Goal: Task Accomplishment & Management: Use online tool/utility

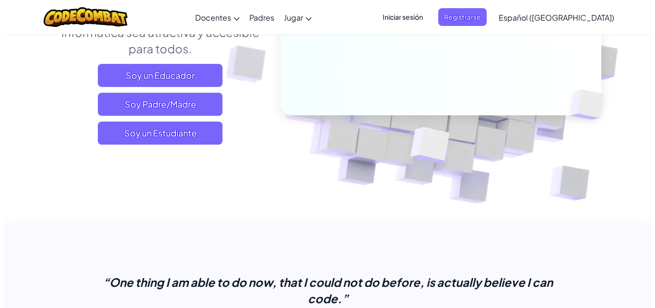
scroll to position [186, 0]
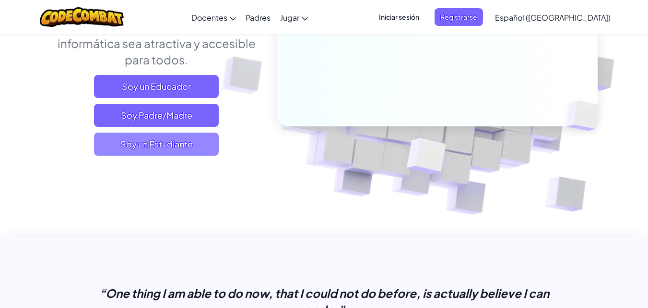
click at [155, 144] on span "Soy un Estudiante" at bounding box center [156, 143] width 125 height 23
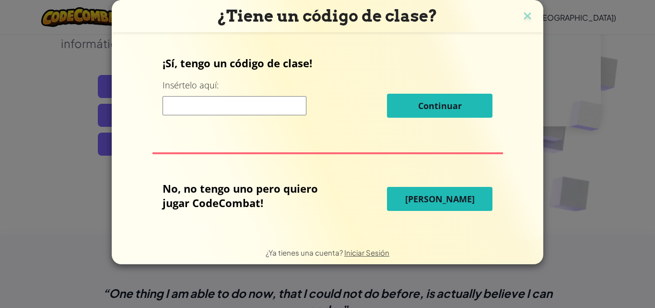
click at [189, 103] on input at bounding box center [235, 105] width 144 height 19
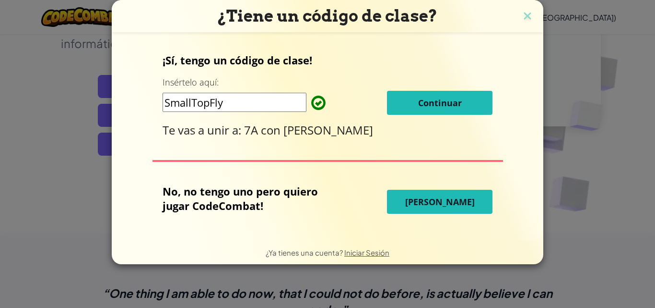
type input "SmallTopFly"
click at [416, 96] on button "Continuar" at bounding box center [440, 103] width 106 height 24
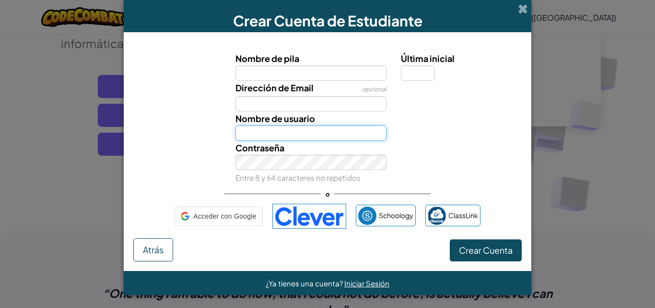
type input "MartinN1003"
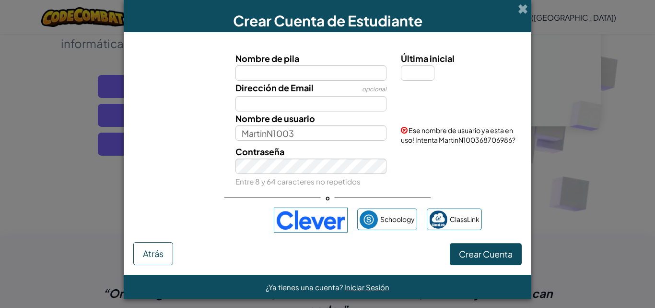
click at [285, 72] on input "Nombre de pila" at bounding box center [312, 72] width 152 height 15
type input "Charlock"
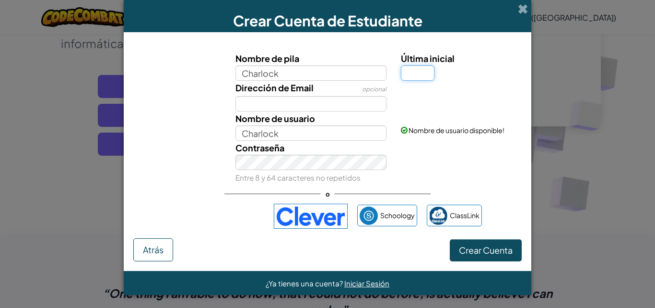
click at [426, 73] on input "Última inicial" at bounding box center [418, 72] width 34 height 15
type input "k"
type input "CharlockK"
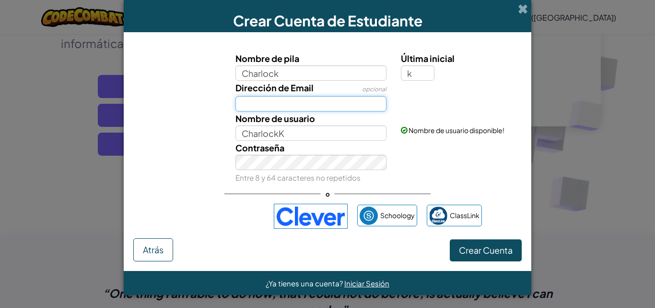
click at [268, 103] on input "Dirección de Email" at bounding box center [312, 103] width 152 height 15
type input "charlockac7a@gmail.com"
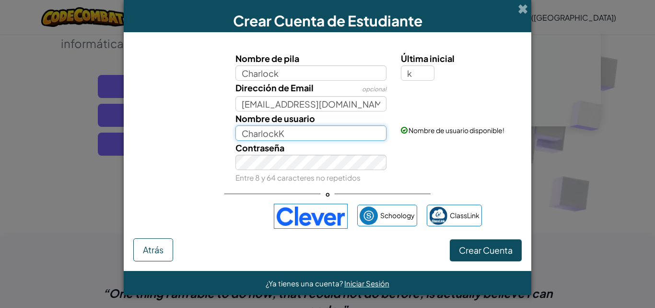
click at [288, 134] on input "CharlockK" at bounding box center [312, 132] width 152 height 15
type input "CharlockK7a"
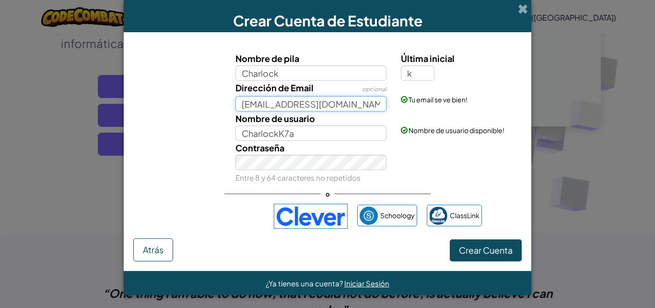
drag, startPoint x: 293, startPoint y: 103, endPoint x: 187, endPoint y: 119, distance: 107.1
click at [187, 119] on div "Nombre de pila Charlock Última inicial k Dirección de Email opcional charlockac…" at bounding box center [328, 117] width 384 height 132
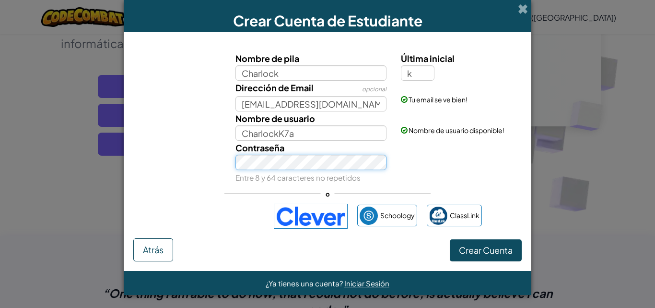
click at [105, 177] on div "Crear Cuenta de Estudiante Nombre de pila Charlock Última inicial k Dirección d…" at bounding box center [327, 154] width 655 height 308
click at [222, 164] on div "Contraseña Entre 8 y 64 caracteres no repetidos" at bounding box center [328, 163] width 398 height 44
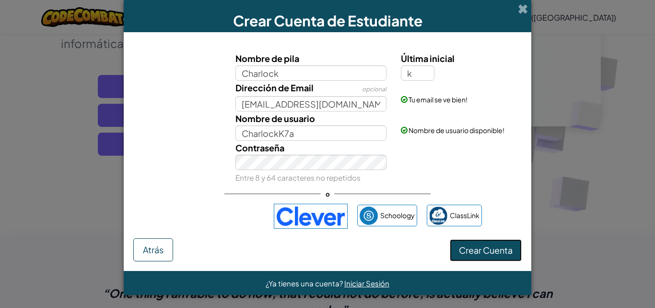
click at [500, 253] on span "Crear Cuenta" at bounding box center [486, 249] width 54 height 11
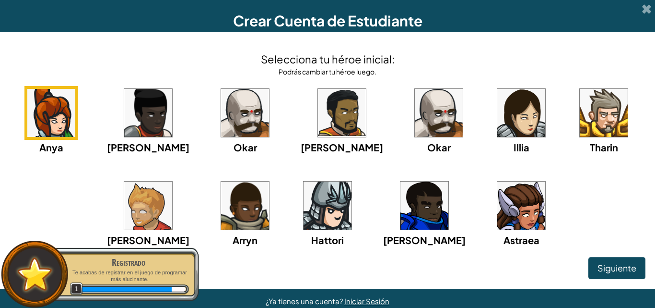
click at [498, 210] on img at bounding box center [522, 205] width 48 height 48
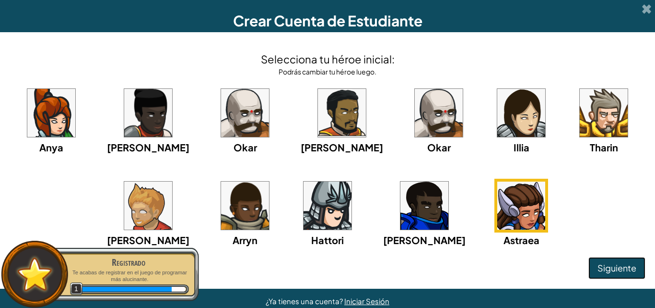
click at [624, 269] on span "Siguiente" at bounding box center [617, 267] width 39 height 11
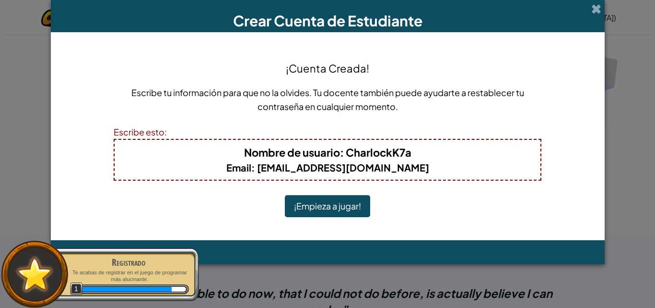
click at [352, 209] on button "¡Empieza a jugar!" at bounding box center [327, 206] width 85 height 22
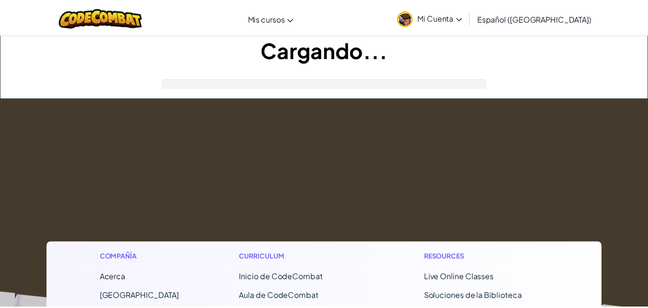
scroll to position [186, 0]
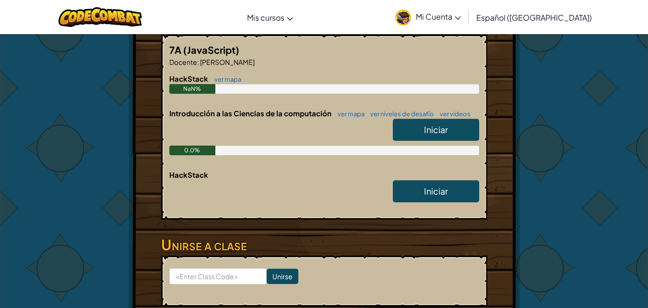
click at [447, 129] on span "Iniciar" at bounding box center [436, 129] width 24 height 11
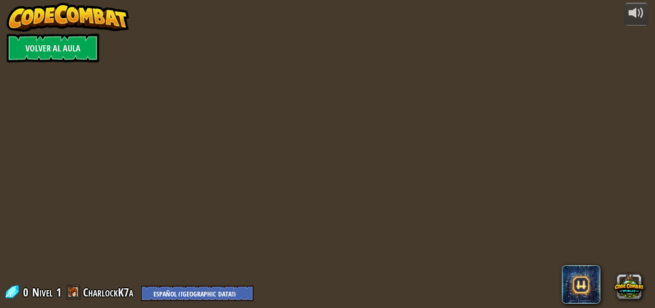
select select "es-419"
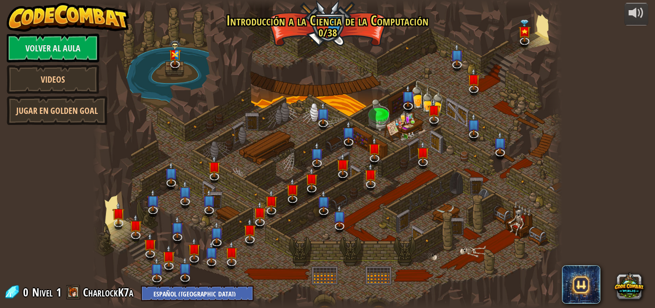
select select "es-419"
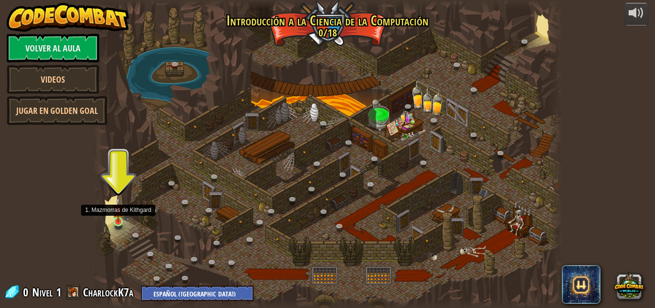
click at [119, 221] on img at bounding box center [118, 209] width 11 height 25
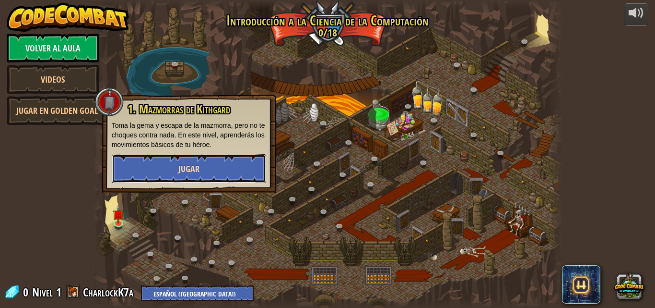
click at [187, 162] on button "Jugar" at bounding box center [189, 168] width 154 height 29
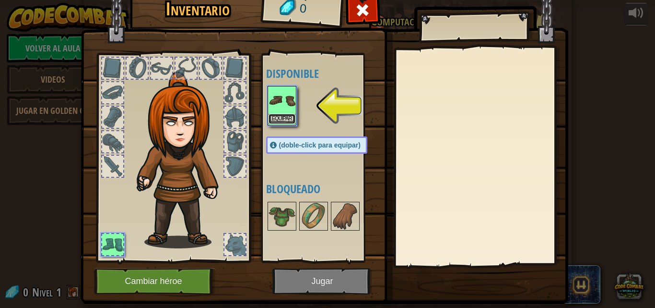
click at [274, 114] on button "Equipar" at bounding box center [282, 119] width 27 height 10
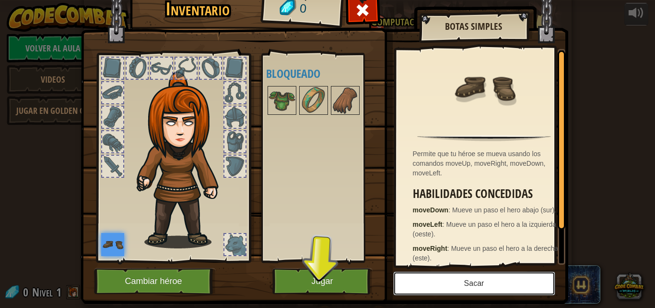
click at [480, 283] on button "Sacar" at bounding box center [474, 283] width 162 height 24
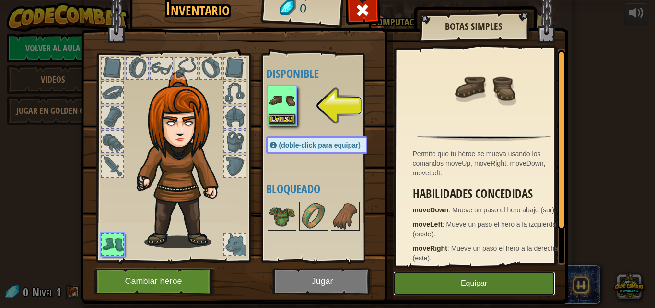
click at [480, 283] on button "Equipar" at bounding box center [474, 283] width 162 height 24
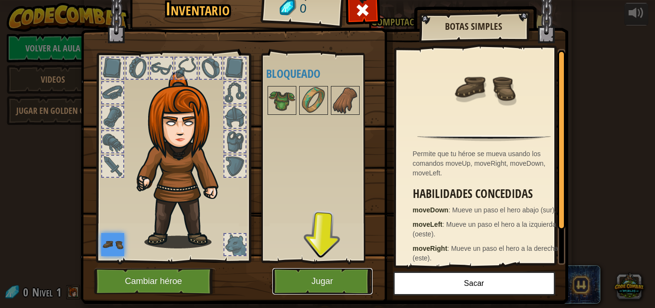
click at [326, 285] on button "Jugar" at bounding box center [323, 281] width 100 height 26
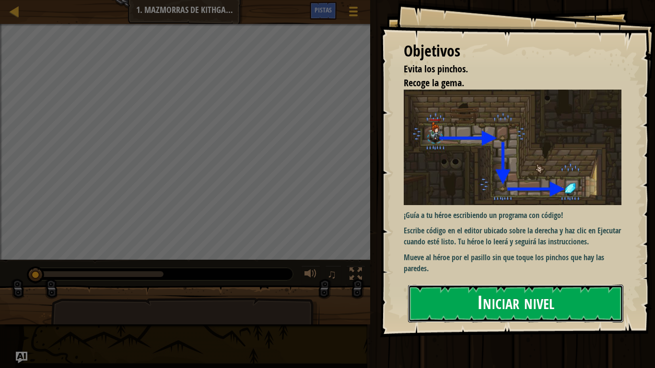
click at [514, 299] on button "Iniciar nivel" at bounding box center [515, 304] width 215 height 38
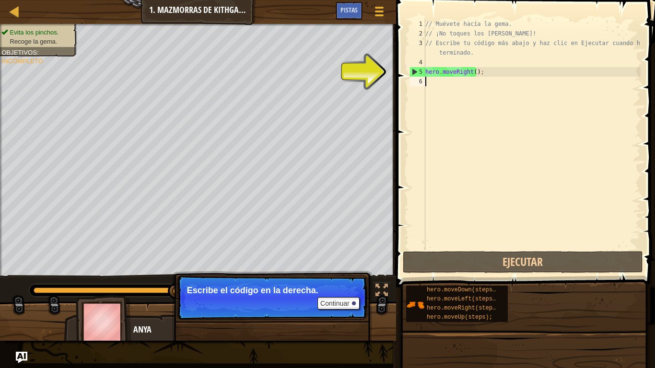
type textarea "h"
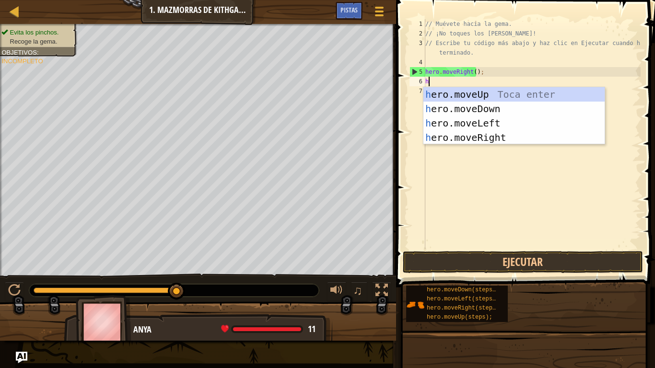
scroll to position [4, 0]
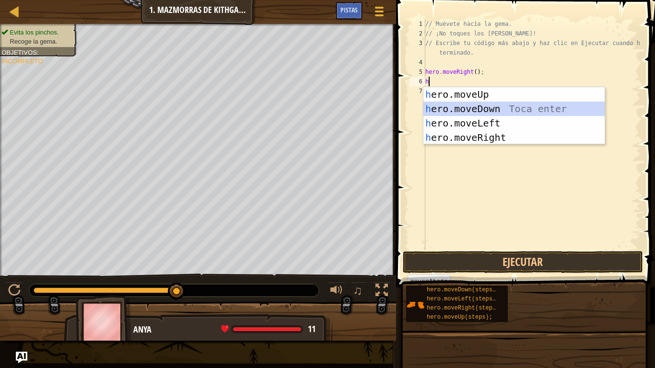
click at [458, 107] on div "h ero.moveUp Toca enter h ero.moveDown Toca enter h ero.moveLeft Toca enter h e…" at bounding box center [514, 130] width 181 height 86
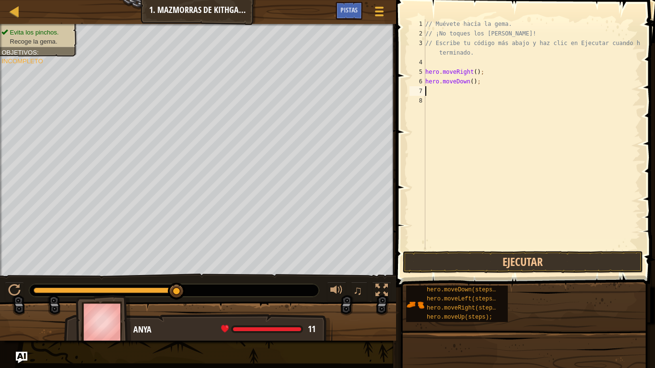
type textarea "h"
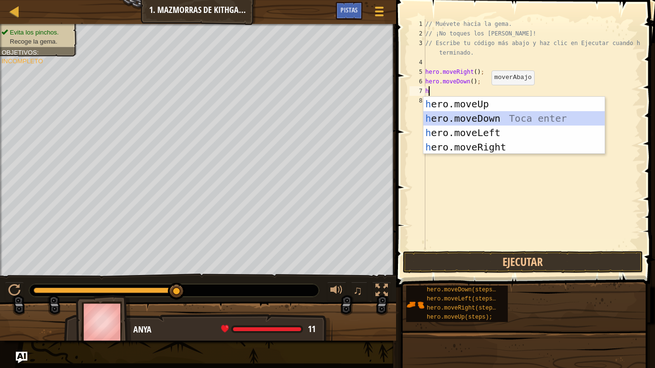
click at [482, 118] on div "h ero.moveUp Toca enter h ero.moveDown Toca enter h ero.moveLeft Toca enter h e…" at bounding box center [514, 140] width 181 height 86
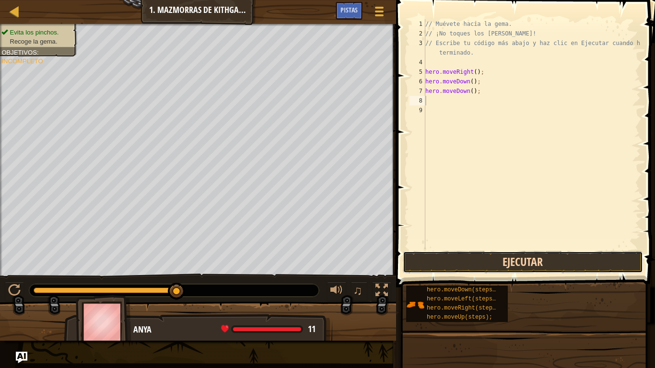
click at [553, 266] on button "Ejecutar" at bounding box center [523, 262] width 240 height 22
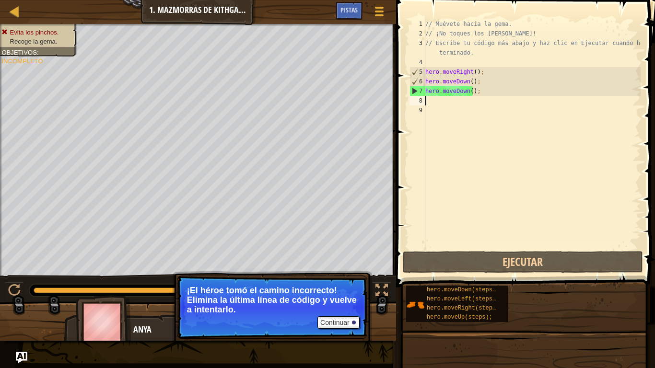
type textarea "h"
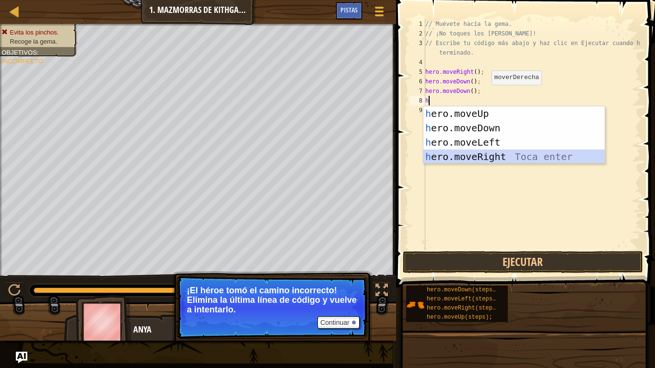
click at [465, 158] on div "h ero.moveUp Toca enter h ero.moveDown Toca enter h ero.moveLeft Toca enter h e…" at bounding box center [514, 150] width 181 height 86
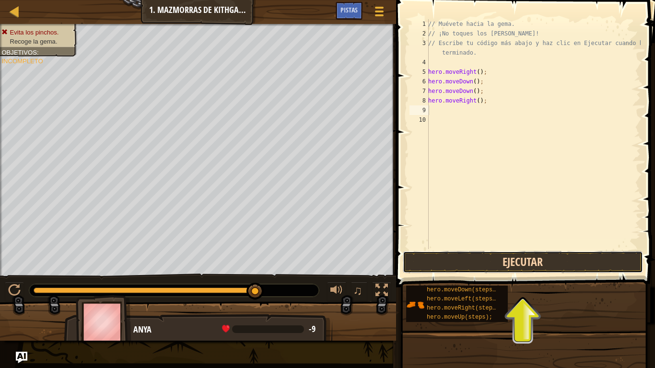
click at [525, 256] on button "Ejecutar" at bounding box center [523, 262] width 240 height 22
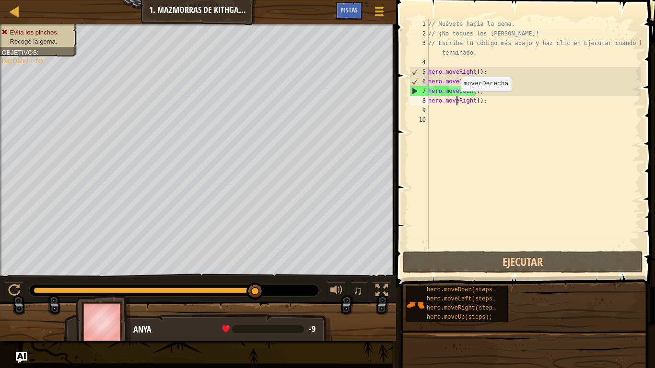
click at [456, 101] on div "// Muévete hacia la [PERSON_NAME]. // ¡No toques los [PERSON_NAME]! // Escribe …" at bounding box center [534, 143] width 214 height 249
click at [484, 99] on div "// Muévete hacia la [PERSON_NAME]. // ¡No toques los [PERSON_NAME]! // Escribe …" at bounding box center [534, 143] width 214 height 249
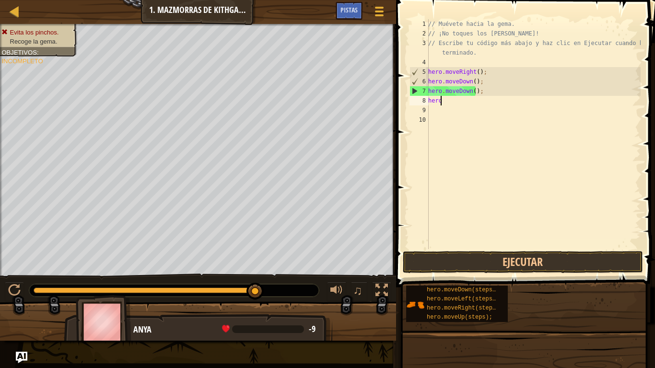
type textarea "h"
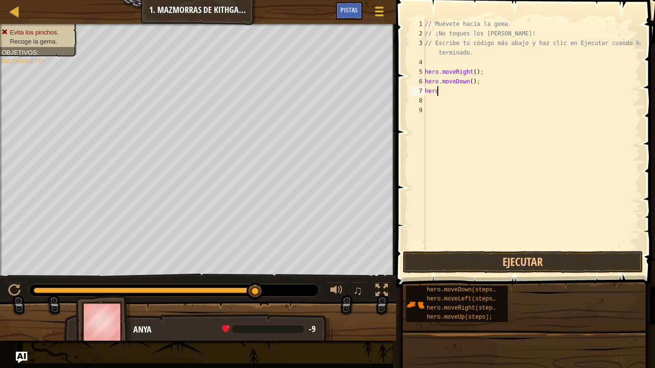
type textarea "h"
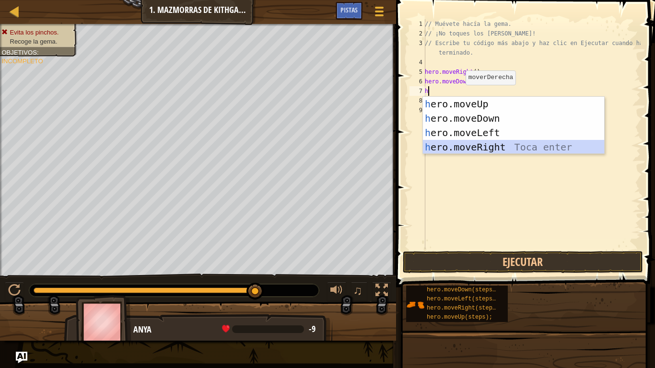
click at [470, 146] on div "h ero.moveUp Toca enter h ero.moveDown Toca enter h ero.moveLeft Toca enter h e…" at bounding box center [513, 140] width 181 height 86
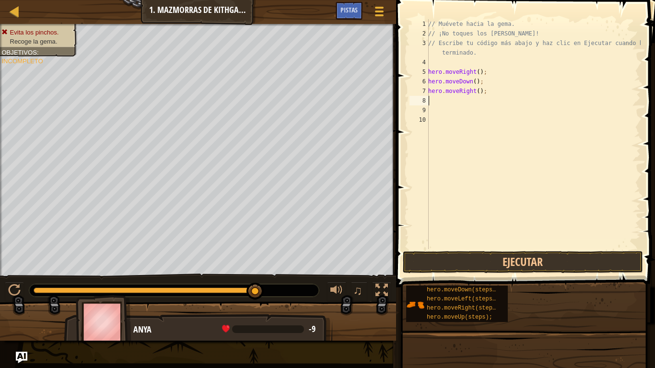
click at [484, 223] on div "// Muévete hacia la [PERSON_NAME]. // ¡No toques los [PERSON_NAME]! // Escribe …" at bounding box center [534, 143] width 214 height 249
click at [480, 258] on button "Ejecutar" at bounding box center [523, 262] width 240 height 22
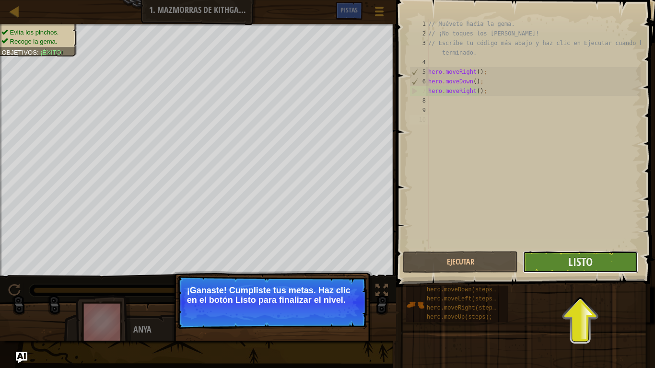
click at [605, 267] on button "Listo" at bounding box center [580, 262] width 115 height 22
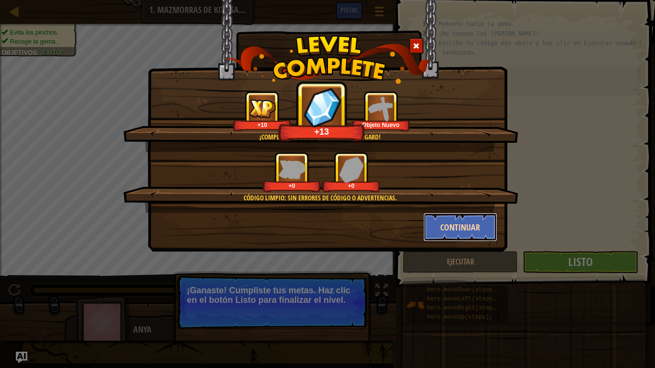
click at [465, 226] on button "Continuar" at bounding box center [461, 227] width 74 height 29
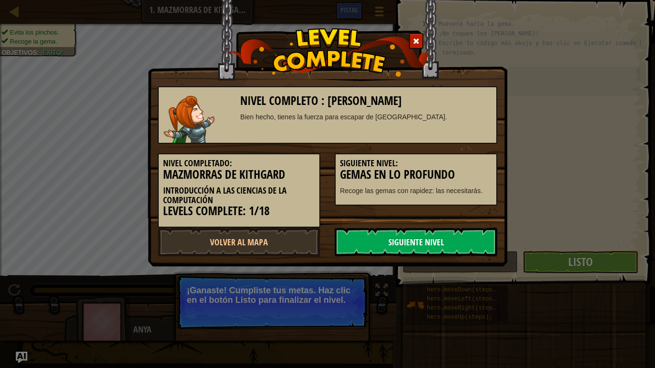
click at [377, 243] on link "Siguiente Nivel" at bounding box center [416, 242] width 163 height 29
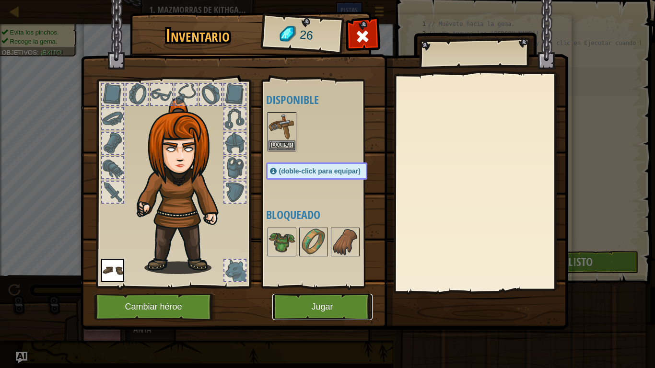
click at [343, 305] on button "Jugar" at bounding box center [323, 307] width 100 height 26
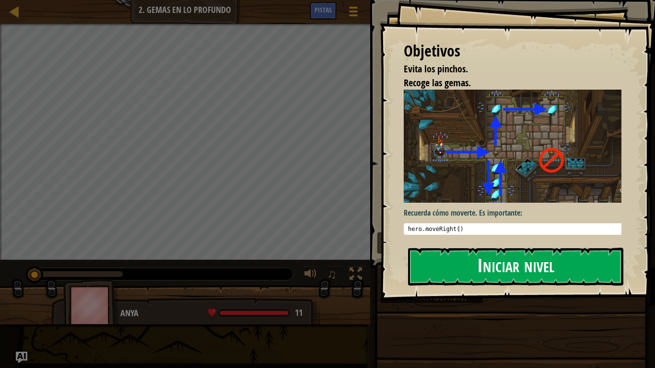
click at [501, 253] on button "Iniciar nivel" at bounding box center [515, 267] width 215 height 38
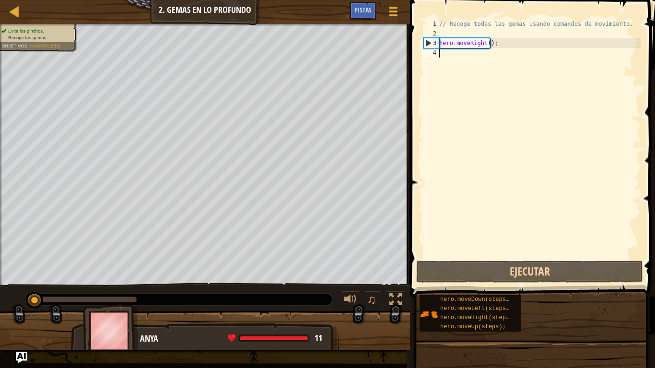
type textarea "h"
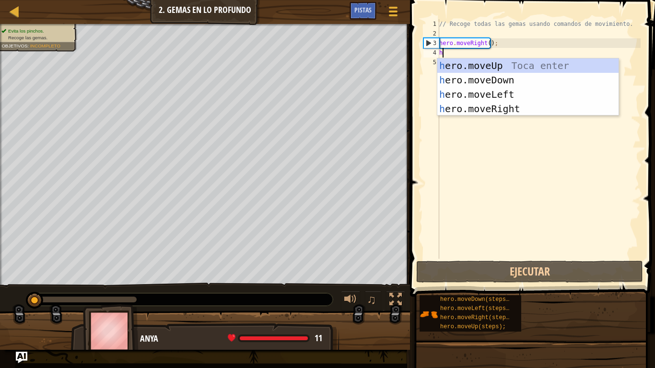
scroll to position [4, 0]
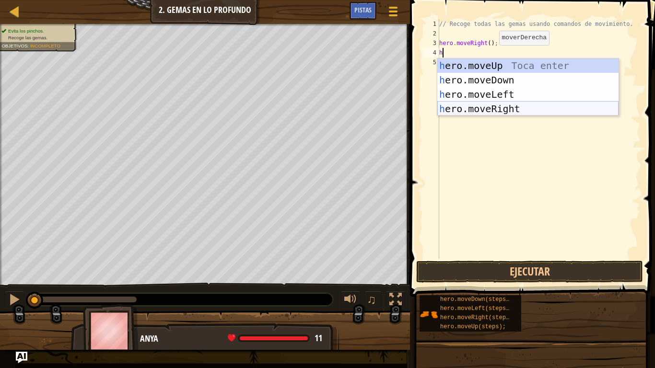
click at [529, 108] on div "h ero.moveUp Toca enter h ero.moveDown Toca enter h ero.moveLeft Toca enter h e…" at bounding box center [528, 102] width 181 height 86
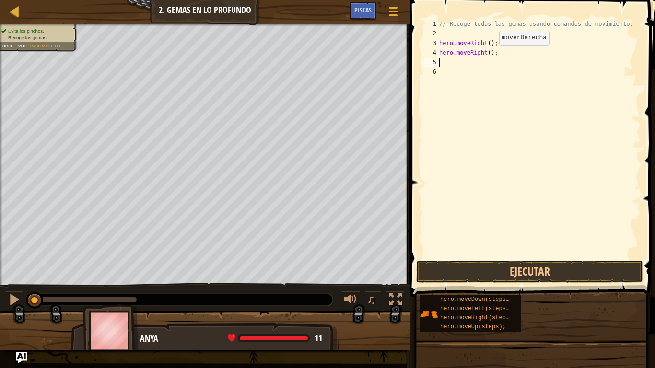
type textarea "h"
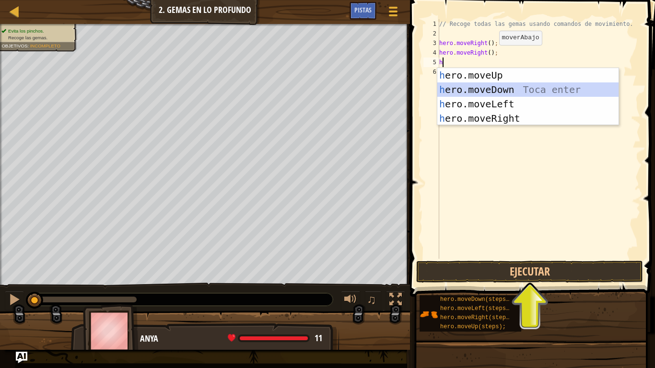
click at [496, 91] on div "h ero.moveUp Toca enter h ero.moveDown Toca enter h ero.moveLeft Toca enter h e…" at bounding box center [528, 111] width 181 height 86
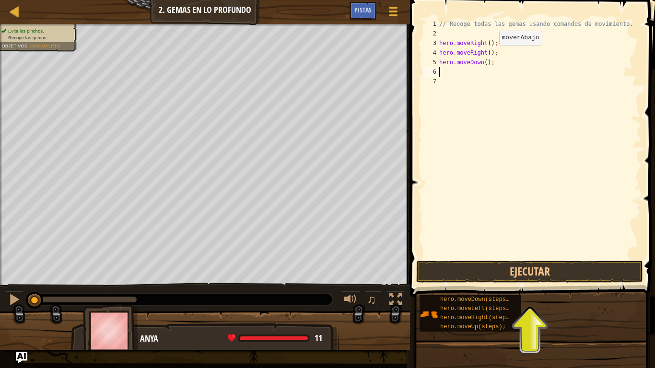
type textarea "h"
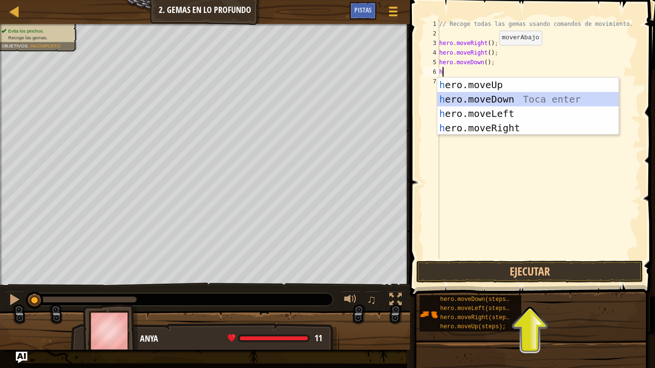
click at [502, 97] on div "h ero.moveUp Toca enter h ero.moveDown Toca enter h ero.moveLeft Toca enter h e…" at bounding box center [528, 121] width 181 height 86
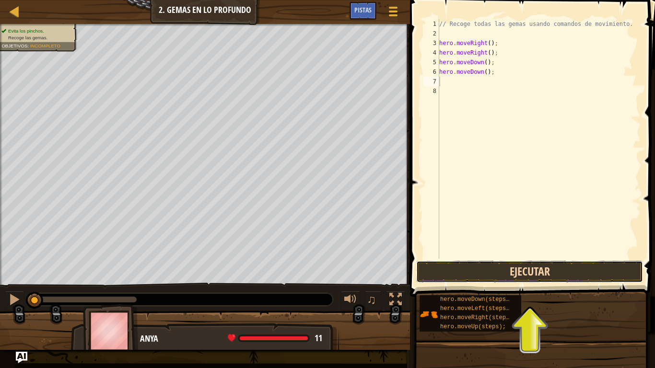
click at [533, 276] on button "Ejecutar" at bounding box center [529, 272] width 227 height 22
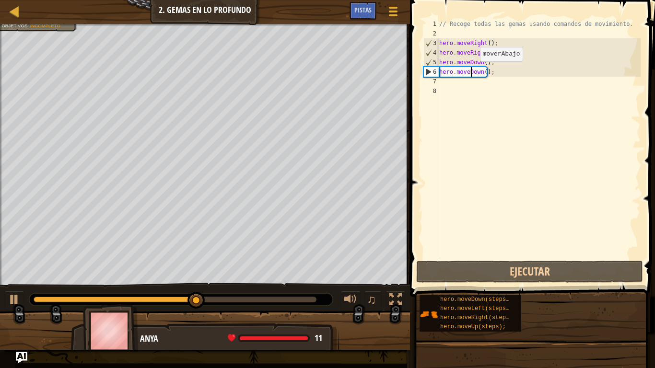
click at [472, 71] on div "// Recoge todas las gemas usando comandos de movimiento. hero . moveRight ( ) ;…" at bounding box center [539, 148] width 203 height 259
click at [472, 74] on div "// Recoge todas las gemas usando comandos de movimiento. hero . moveRight ( ) ;…" at bounding box center [539, 148] width 203 height 259
click at [452, 74] on div "// Recoge todas las gemas usando comandos de movimiento. hero . moveRight ( ) ;…" at bounding box center [539, 148] width 203 height 259
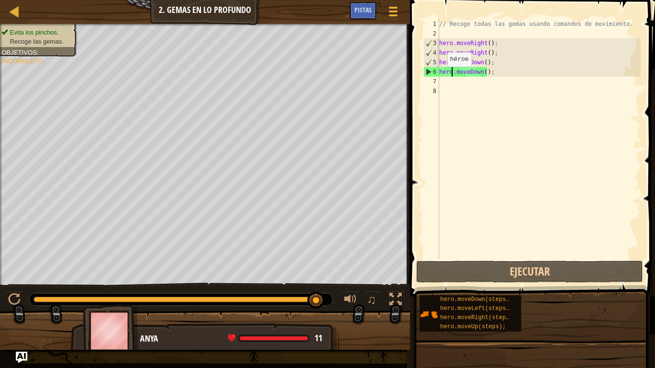
click at [426, 72] on div "6" at bounding box center [431, 72] width 15 height 10
click at [445, 71] on div "// Recoge todas las gemas usando comandos de movimiento. hero . moveRight ( ) ;…" at bounding box center [539, 148] width 203 height 259
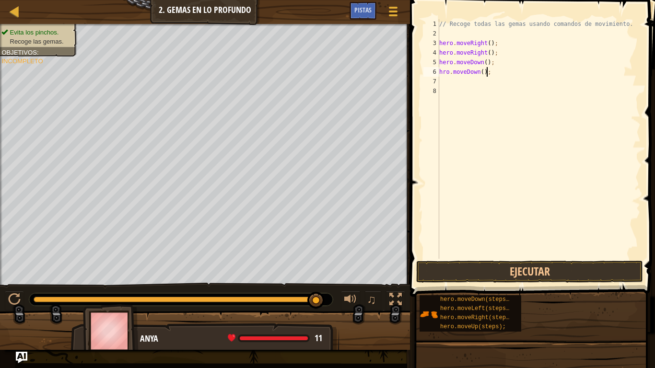
click at [487, 75] on div "// Recoge todas las gemas usando comandos de movimiento. hero . moveRight ( ) ;…" at bounding box center [539, 148] width 203 height 259
type textarea "h"
click at [431, 83] on div "7" at bounding box center [432, 82] width 16 height 10
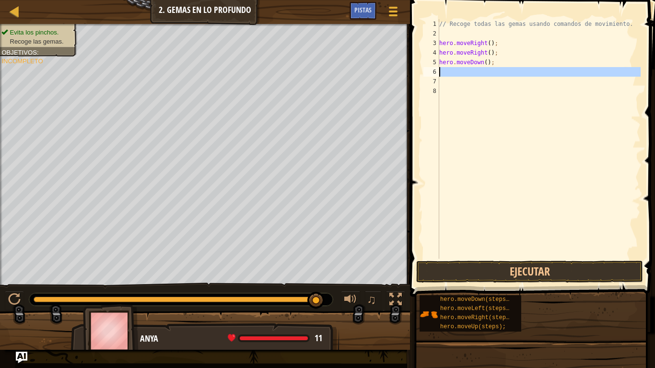
click at [438, 69] on div "6" at bounding box center [432, 72] width 16 height 10
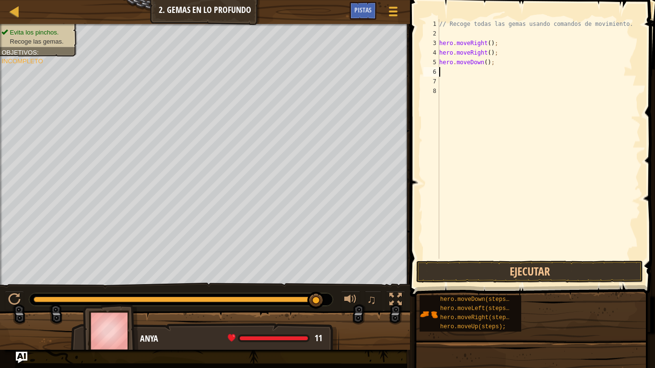
type textarea "h"
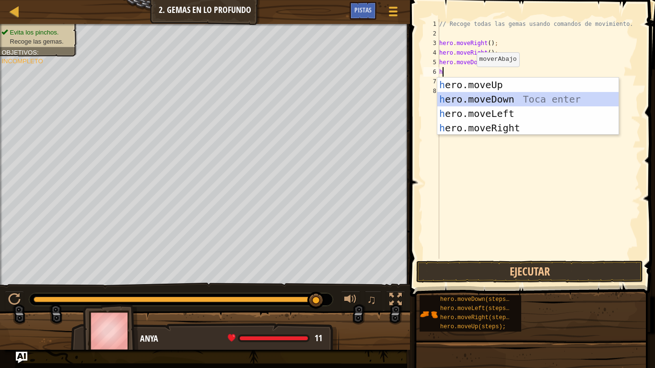
click at [480, 99] on div "h ero.moveUp Toca enter h ero.moveDown Toca enter h ero.moveLeft Toca enter h e…" at bounding box center [528, 121] width 181 height 86
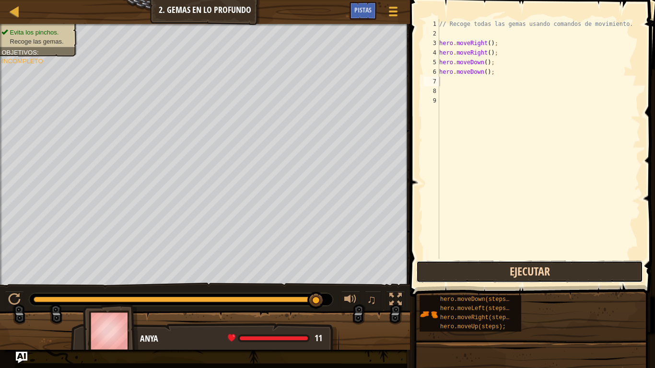
click at [512, 274] on button "Ejecutar" at bounding box center [529, 272] width 227 height 22
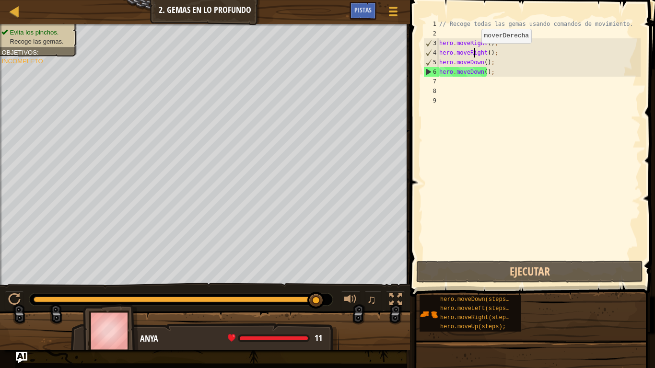
click at [474, 53] on div "// Recoge todas las gemas usando comandos de movimiento. hero . moveRight ( ) ;…" at bounding box center [539, 148] width 203 height 259
click at [491, 52] on div "// Recoge todas las gemas usando comandos de movimiento. hero . moveRight ( ) ;…" at bounding box center [539, 148] width 203 height 259
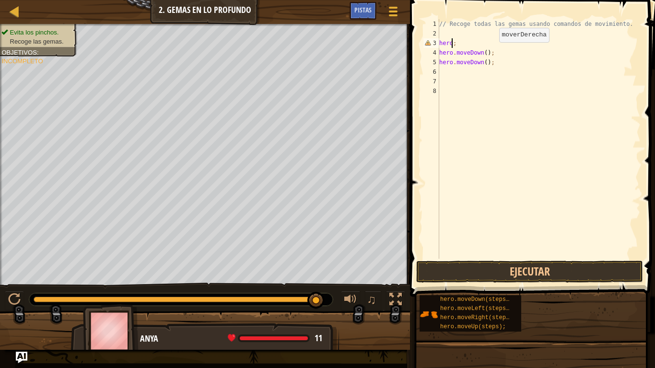
type textarea ";"
click at [447, 43] on div "// Recoge todas las gemas usando comandos de movimiento. ; hero . moveDown ( ) …" at bounding box center [539, 148] width 203 height 259
click at [492, 52] on div "// Recoge todas las gemas usando comandos de movimiento. hero . moveDown ( ) ; …" at bounding box center [539, 148] width 203 height 259
type textarea "h"
click at [494, 58] on div "// Recoge todas las gemas usando comandos de movimiento. hero . moveDown ( ) ;" at bounding box center [539, 148] width 203 height 259
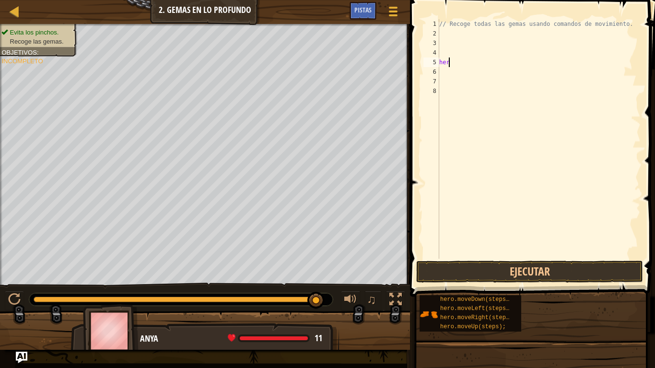
type textarea "h"
click at [441, 29] on div "// Recoge todas las gemas usando comandos de movimiento." at bounding box center [539, 148] width 203 height 259
type textarea "h"
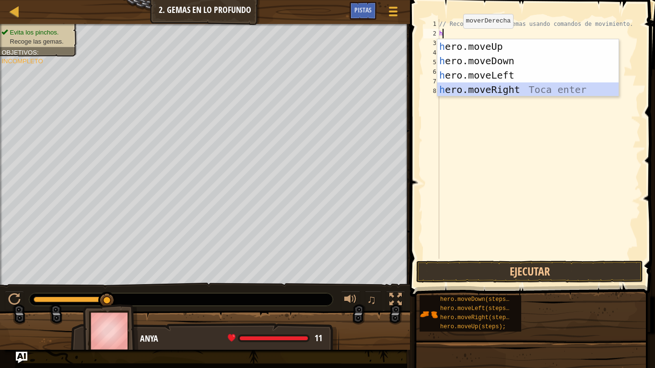
click at [489, 90] on div "h ero.moveUp Toca enter h ero.moveDown Toca enter h ero.moveLeft Toca enter h e…" at bounding box center [528, 82] width 181 height 86
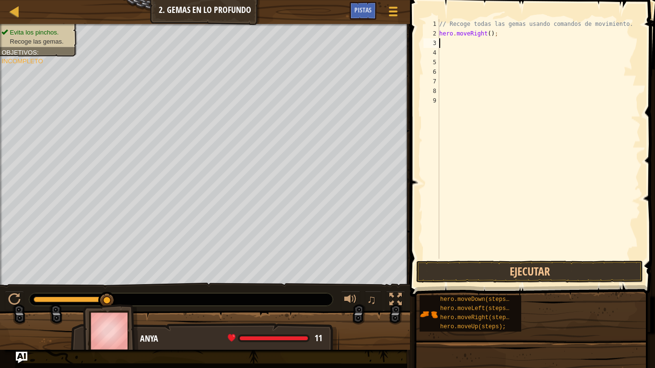
type textarea "h"
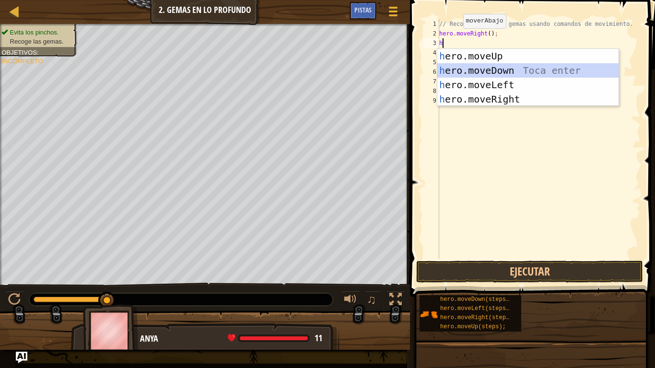
click at [482, 63] on div "h ero.moveUp Toca enter h ero.moveDown Toca enter h ero.moveLeft Toca enter h e…" at bounding box center [528, 92] width 181 height 86
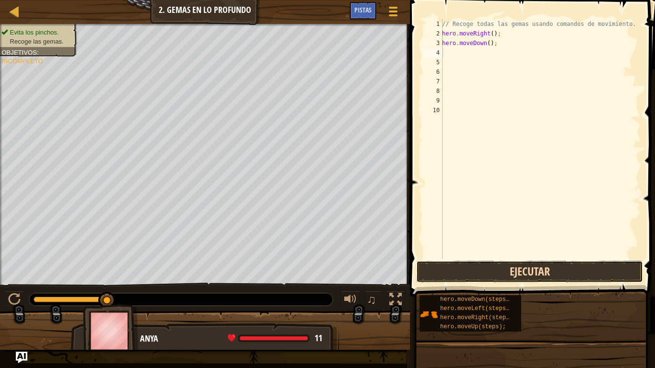
click at [506, 272] on button "Ejecutar" at bounding box center [529, 272] width 227 height 22
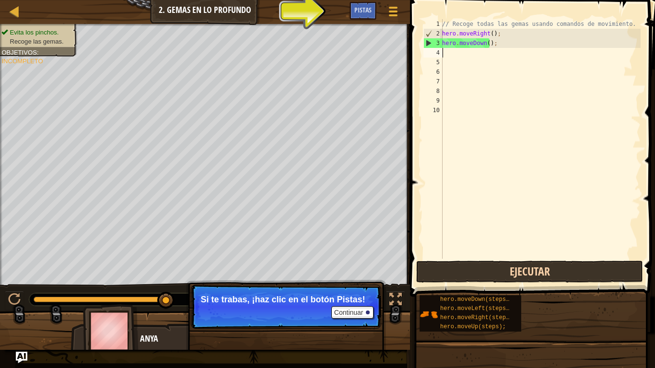
type textarea "h"
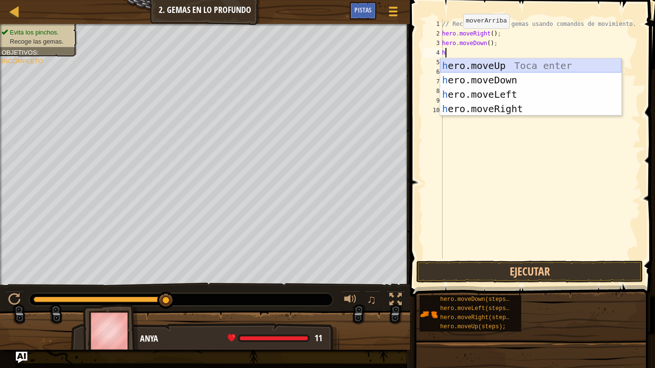
click at [524, 59] on div "h ero.moveUp Toca enter h ero.moveDown Toca enter h ero.moveLeft Toca enter h e…" at bounding box center [530, 102] width 181 height 86
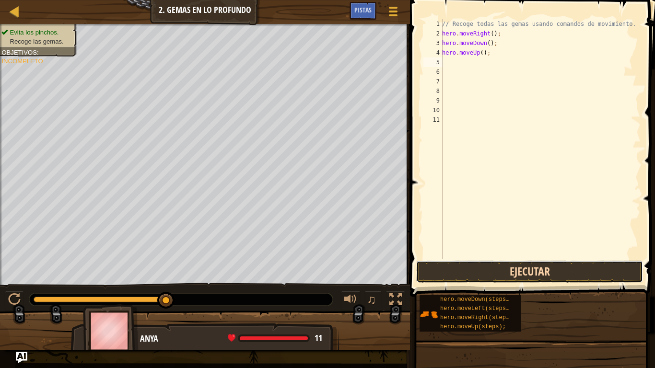
click at [513, 264] on button "Ejecutar" at bounding box center [529, 272] width 227 height 22
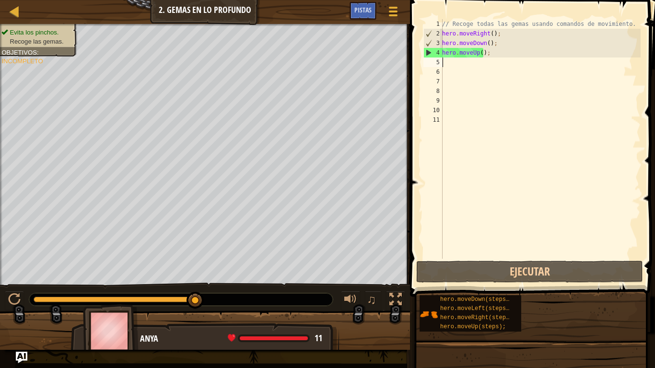
click at [486, 52] on div "// Recoge todas las gemas usando comandos de movimiento. hero . moveRight ( ) ;…" at bounding box center [540, 148] width 201 height 259
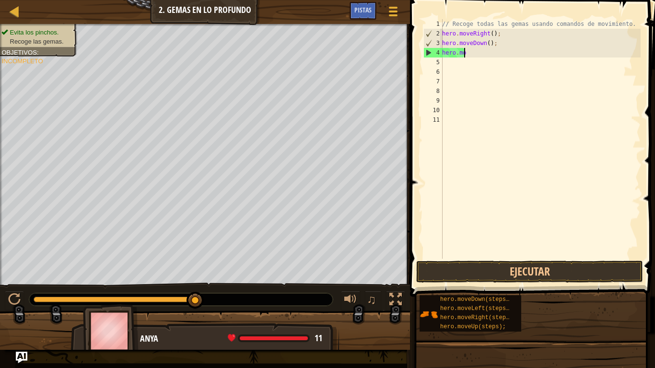
type textarea "h"
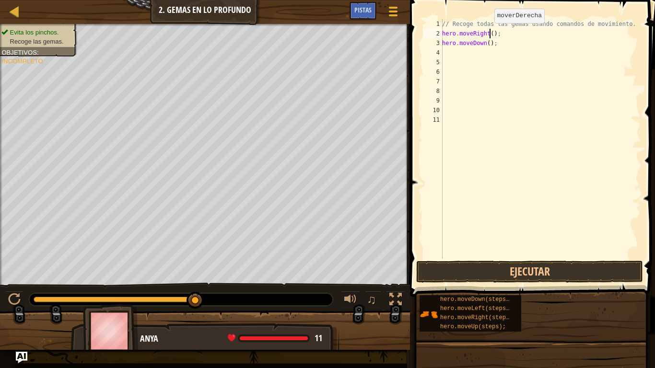
click at [489, 33] on div "// Recoge todas las gemas usando comandos de movimiento. hero . moveRight ( ) ;…" at bounding box center [540, 148] width 201 height 259
click at [491, 45] on div "// Recoge todas las gemas usando comandos de movimiento. hero . moveRight ( 2 )…" at bounding box center [540, 148] width 201 height 259
type textarea ";"
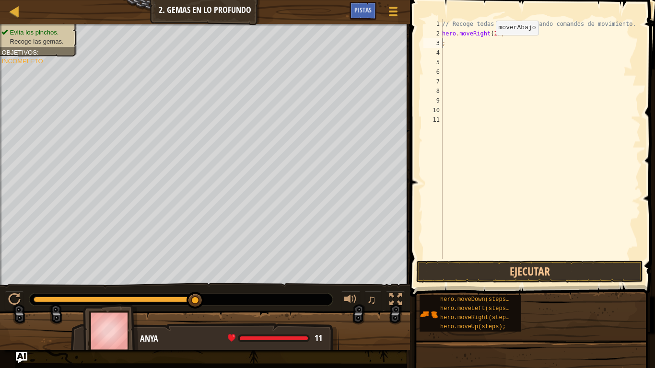
scroll to position [4, 0]
click at [491, 45] on div "// Recoge todas las gemas usando comandos de movimiento. hero . moveRight ( 2 )…" at bounding box center [540, 148] width 201 height 259
type textarea "h"
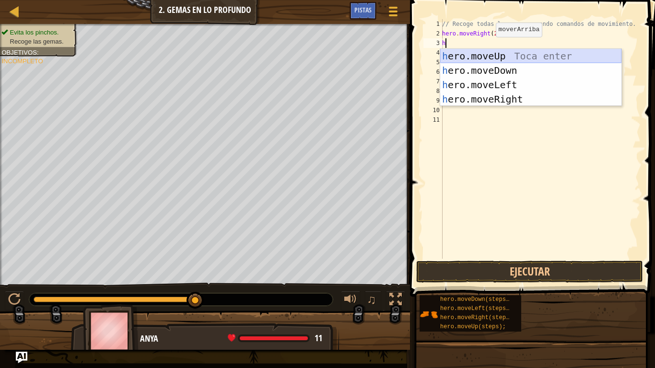
click at [490, 59] on div "h ero.moveUp Toca enter h ero.moveDown Toca enter h ero.moveLeft Toca enter h e…" at bounding box center [530, 92] width 181 height 86
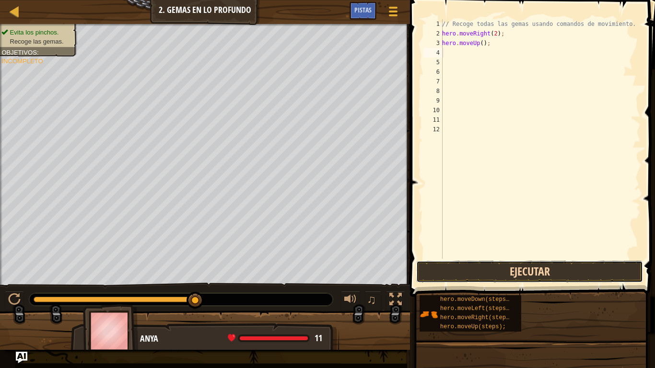
click at [473, 270] on button "Ejecutar" at bounding box center [529, 272] width 227 height 22
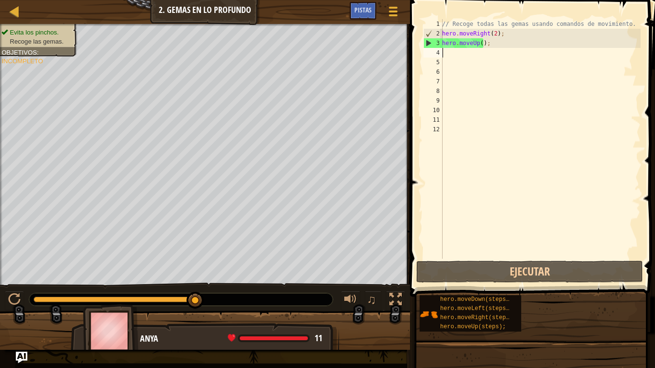
type textarea "h"
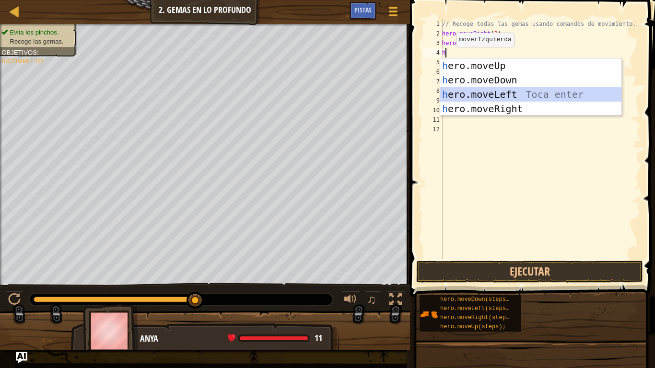
click at [467, 97] on div "h ero.moveUp Toca enter h ero.moveDown Toca enter h ero.moveLeft Toca enter h e…" at bounding box center [530, 102] width 181 height 86
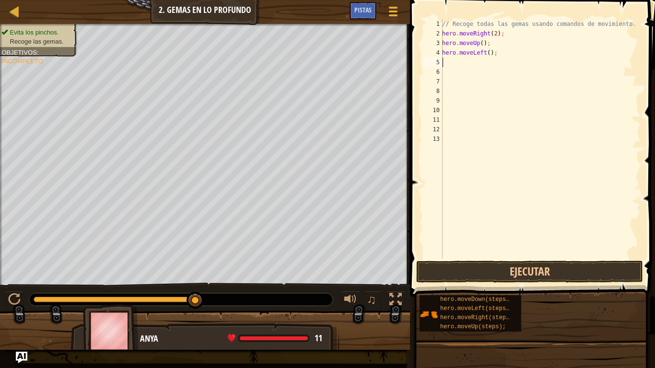
click at [451, 66] on div "// Recoge todas las gemas usando comandos de movimiento. hero . moveRight ( 2 )…" at bounding box center [540, 148] width 201 height 259
type textarea "h"
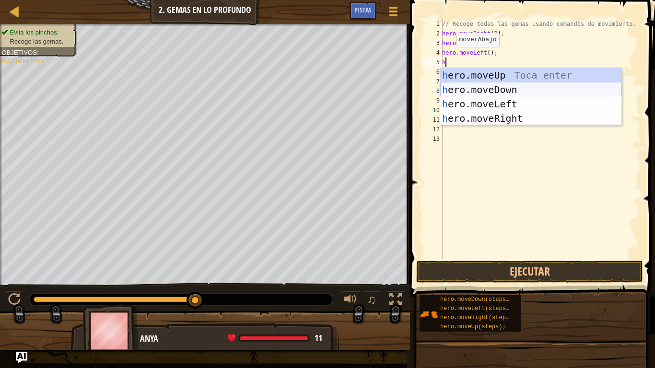
click at [473, 88] on div "h ero.moveUp Toca enter h ero.moveDown Toca enter h ero.moveLeft Toca enter h e…" at bounding box center [530, 111] width 181 height 86
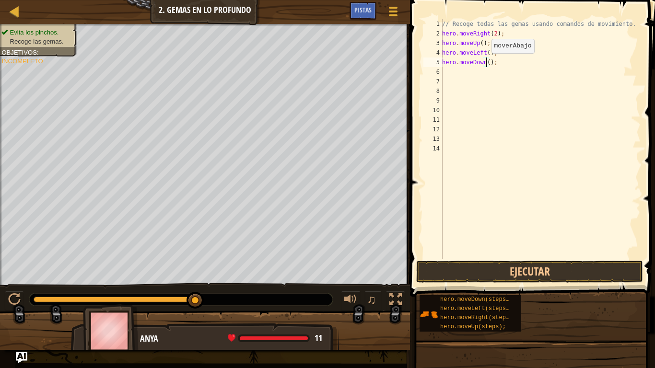
click at [487, 63] on div "// Recoge todas las gemas usando comandos de movimiento. hero . moveRight ( 2 )…" at bounding box center [540, 148] width 201 height 259
type textarea "hero.moveDown(2);"
click at [500, 264] on button "Ejecutar" at bounding box center [529, 272] width 227 height 22
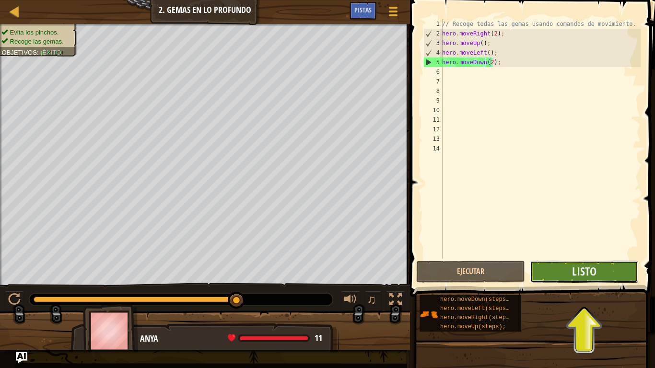
click at [604, 278] on button "Listo" at bounding box center [584, 272] width 108 height 22
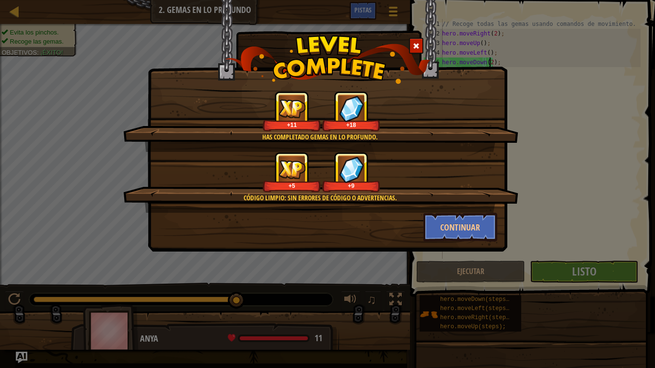
click at [421, 149] on div "Has completado Gemas en lo Profundo. +11 +18" at bounding box center [320, 121] width 395 height 61
click at [467, 234] on button "Continuar" at bounding box center [461, 227] width 74 height 29
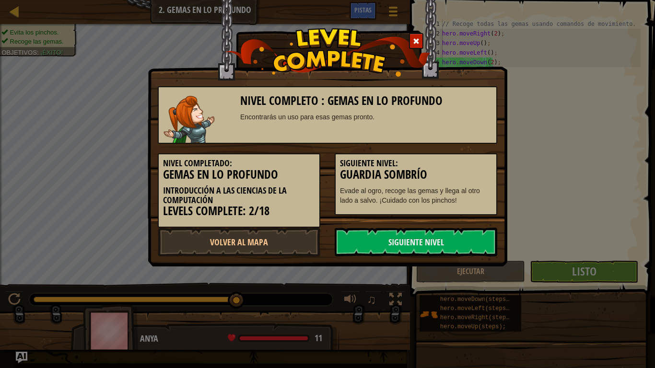
click at [467, 234] on link "Siguiente Nivel" at bounding box center [416, 242] width 163 height 29
click at [443, 237] on link "Siguiente Nivel" at bounding box center [416, 242] width 163 height 29
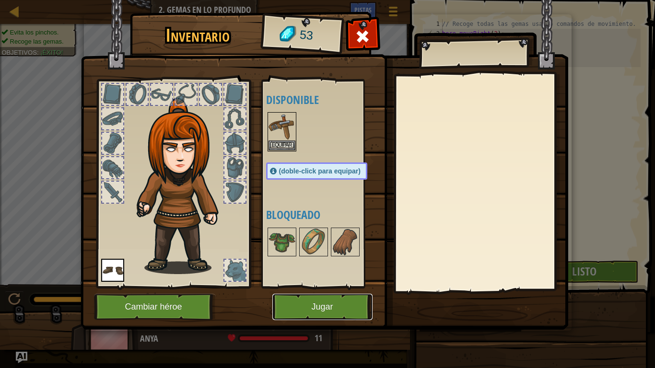
click at [347, 307] on button "Jugar" at bounding box center [323, 307] width 100 height 26
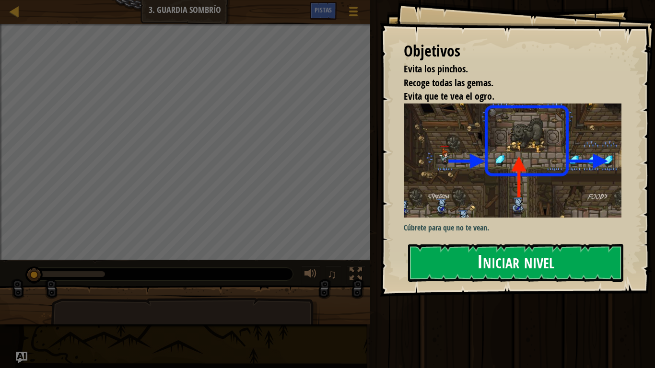
click at [456, 256] on button "Iniciar nivel" at bounding box center [515, 263] width 215 height 38
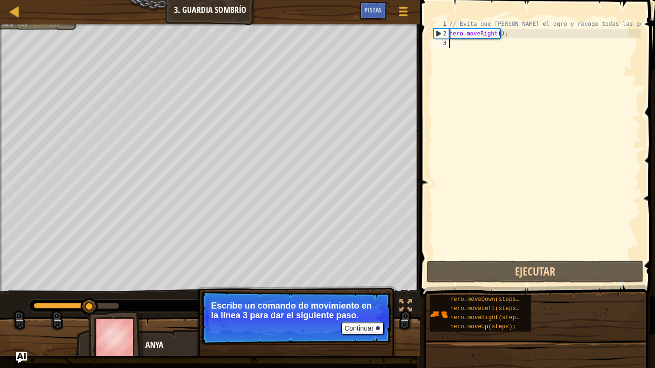
type textarea "h"
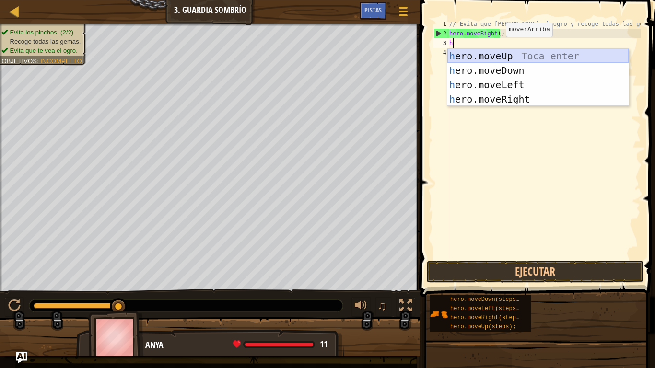
click at [490, 57] on div "h ero.moveUp Toca enter h ero.moveDown Toca enter h ero.moveLeft Toca enter h e…" at bounding box center [538, 92] width 181 height 86
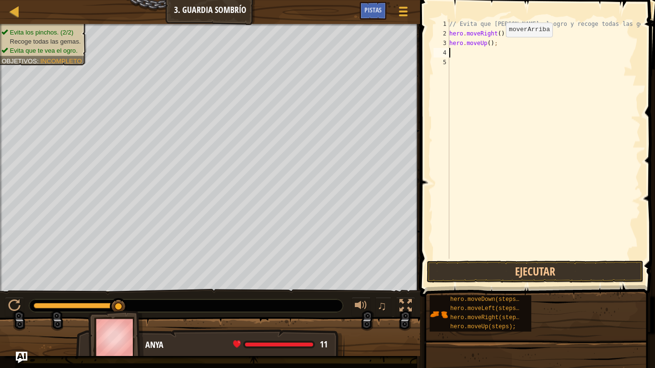
type textarea "h"
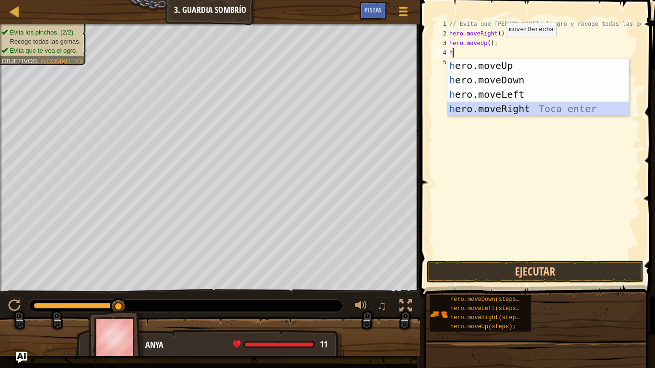
click at [485, 109] on div "h ero.moveUp Toca enter h ero.moveDown Toca enter h ero.moveLeft Toca enter h e…" at bounding box center [538, 102] width 181 height 86
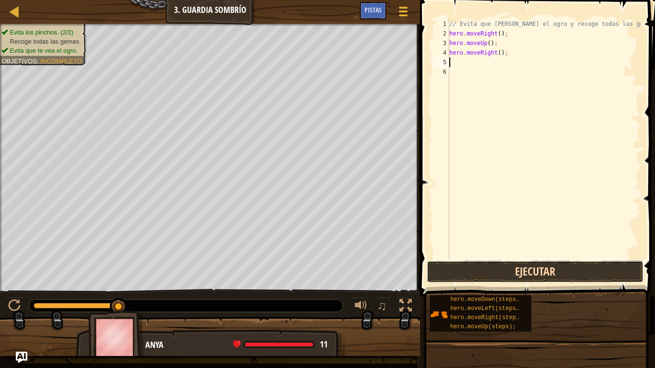
click at [460, 275] on button "Ejecutar" at bounding box center [535, 272] width 217 height 22
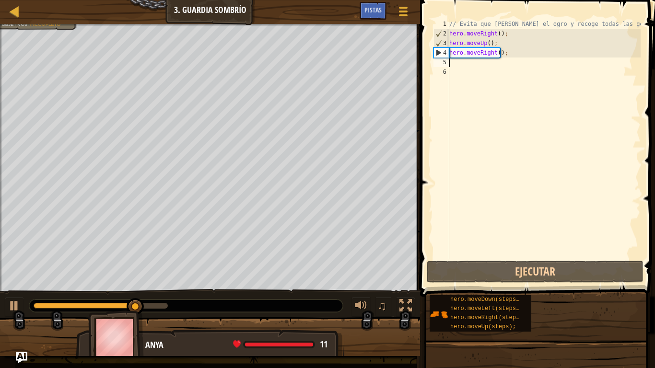
type textarea "h"
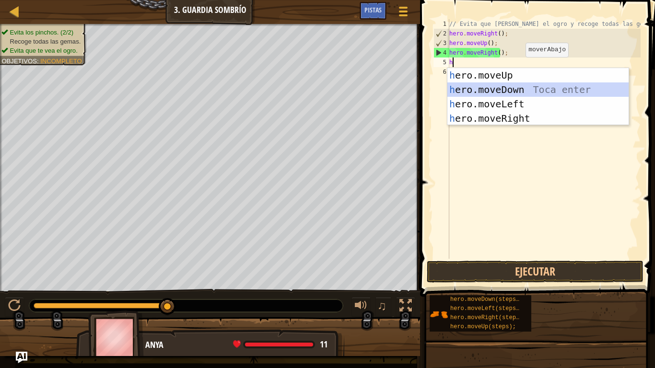
click at [516, 86] on div "h ero.moveUp Toca enter h ero.moveDown Toca enter h ero.moveLeft Toca enter h e…" at bounding box center [538, 111] width 181 height 86
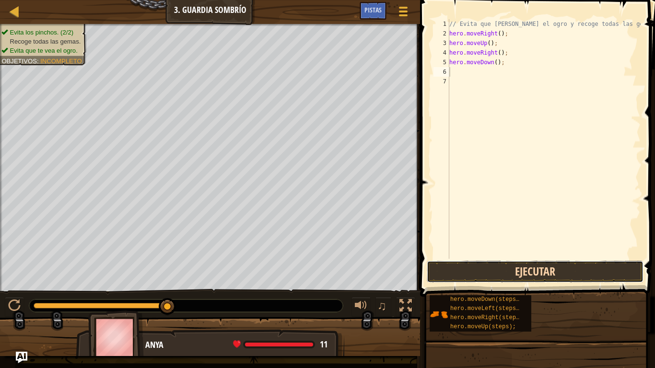
click at [553, 273] on button "Ejecutar" at bounding box center [535, 272] width 217 height 22
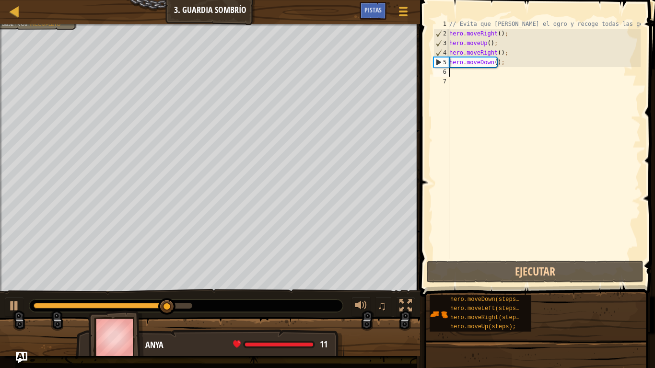
type textarea "h"
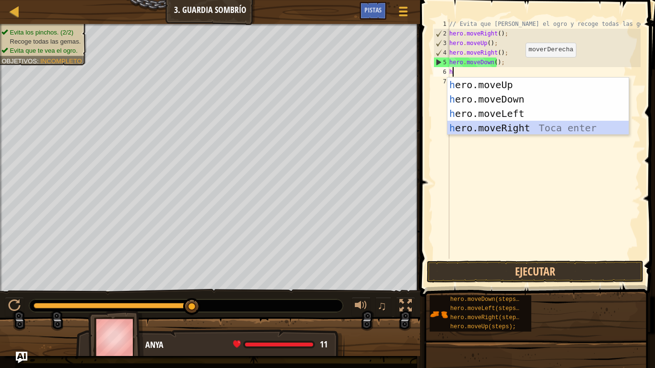
click at [491, 124] on div "h ero.moveUp Toca enter h ero.moveDown Toca enter h ero.moveLeft Toca enter h e…" at bounding box center [538, 121] width 181 height 86
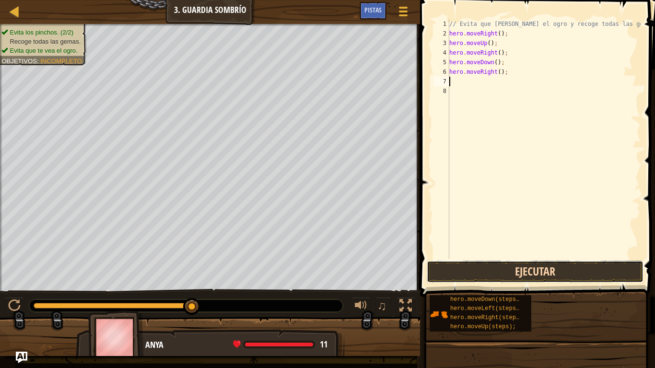
click at [469, 272] on button "Ejecutar" at bounding box center [535, 272] width 217 height 22
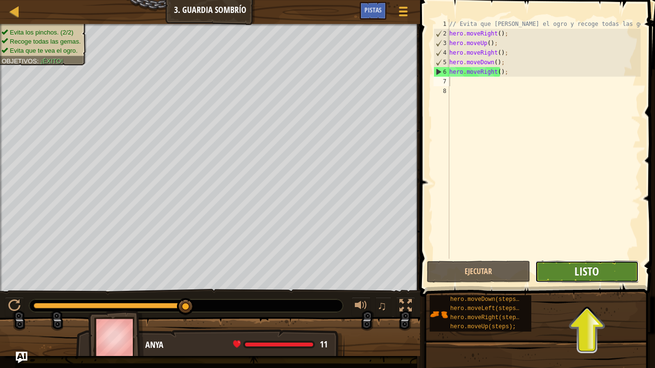
click at [585, 276] on span "Listo" at bounding box center [587, 271] width 24 height 15
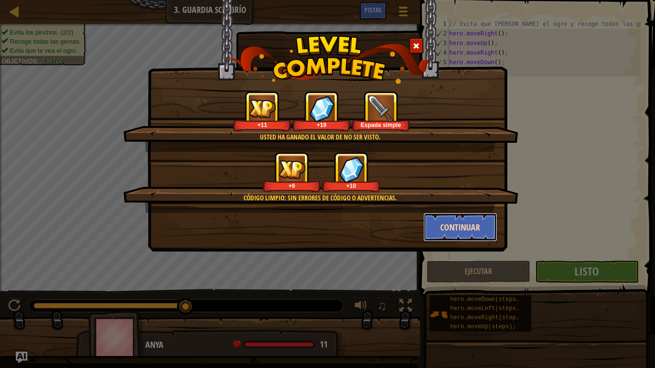
click at [463, 227] on button "Continuar" at bounding box center [461, 227] width 74 height 29
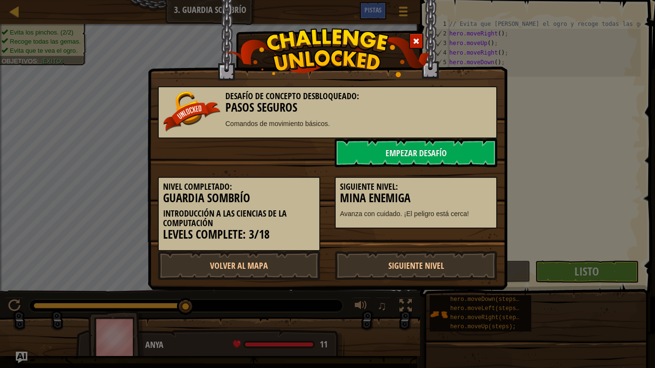
click at [559, 138] on div "Desafío de Concepto Desbloqueado: Pasos seguros Comandos de movimiento básicos.…" at bounding box center [327, 184] width 655 height 368
click at [465, 272] on link "Siguiente Nivel" at bounding box center [416, 265] width 163 height 29
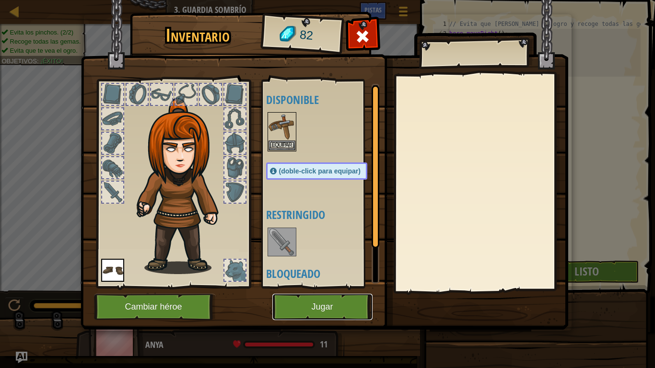
click at [332, 307] on button "Jugar" at bounding box center [323, 307] width 100 height 26
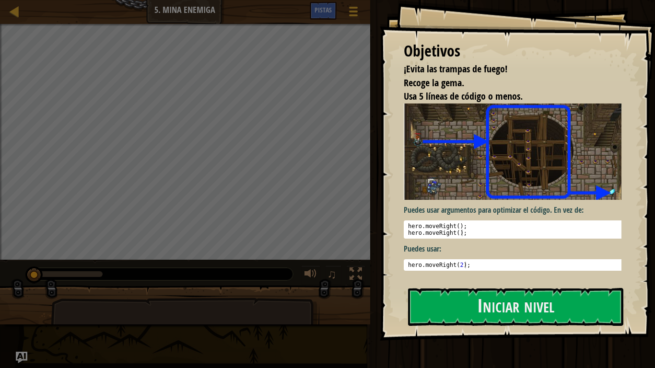
type textarea "hero.moveRight(2);"
click at [453, 262] on div "hero . moveRight ( 2 ) ;" at bounding box center [516, 272] width 220 height 20
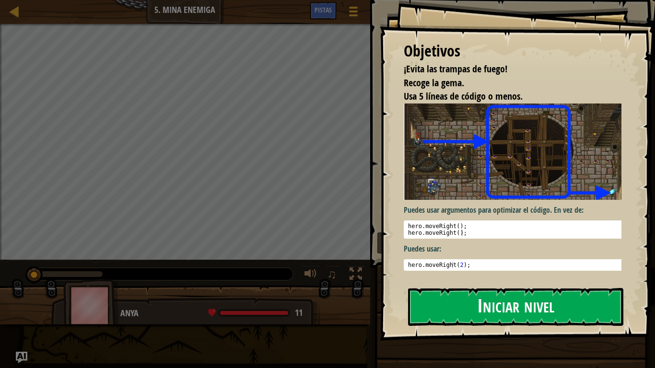
click at [508, 307] on button "Iniciar nivel" at bounding box center [515, 307] width 215 height 38
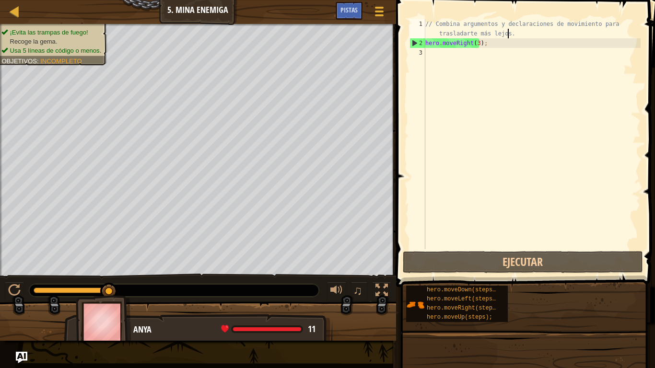
click at [511, 35] on div "// Combina argumentos y declaraciones de movimiento para trasladarte más lejos.…" at bounding box center [532, 148] width 217 height 259
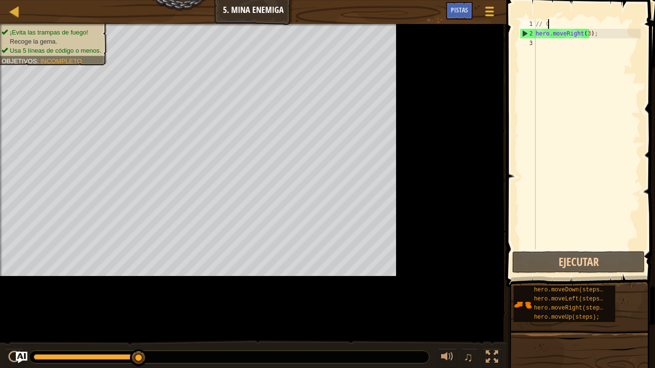
type textarea "/"
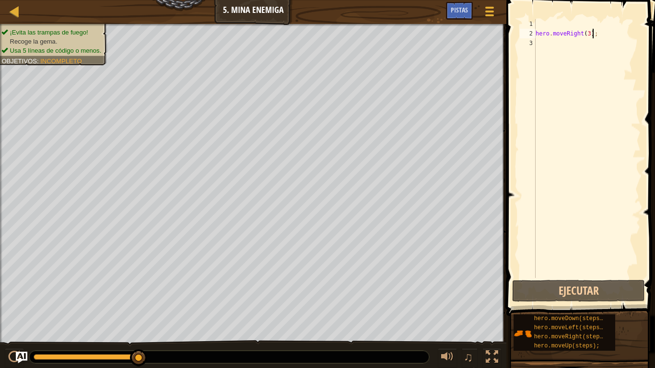
click at [596, 33] on div "hero . moveRight ( 3 ) ;" at bounding box center [587, 158] width 107 height 278
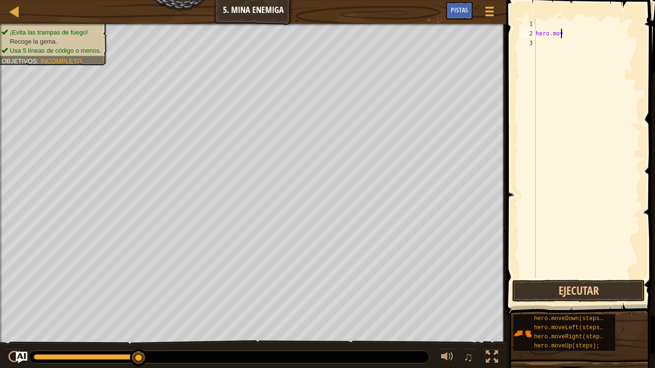
type textarea "h"
click at [543, 20] on div at bounding box center [587, 158] width 107 height 278
type textarea "h"
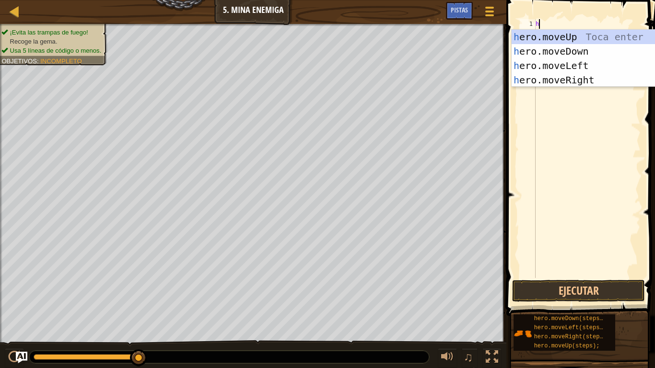
scroll to position [4, 0]
click at [562, 39] on div "h ero.moveUp Toca enter h ero.moveDown Toca enter h ero.moveLeft Toca enter h e…" at bounding box center [602, 73] width 181 height 86
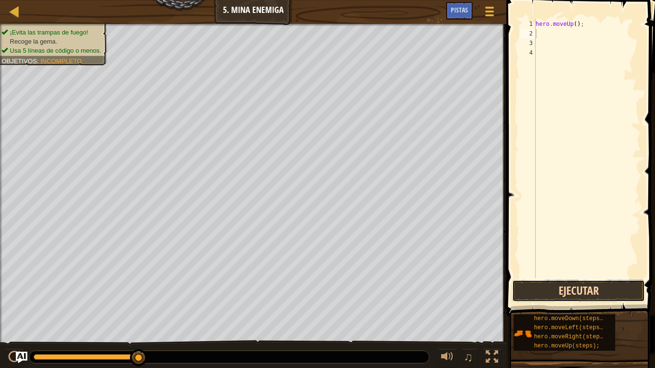
click at [592, 290] on button "Ejecutar" at bounding box center [578, 291] width 133 height 22
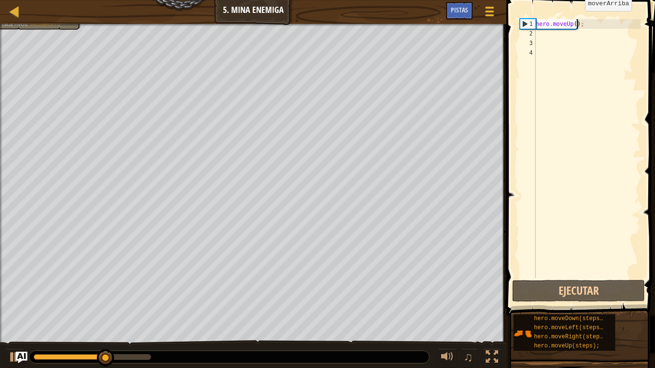
click at [577, 21] on div "hero . moveUp ( ) ;" at bounding box center [587, 158] width 107 height 278
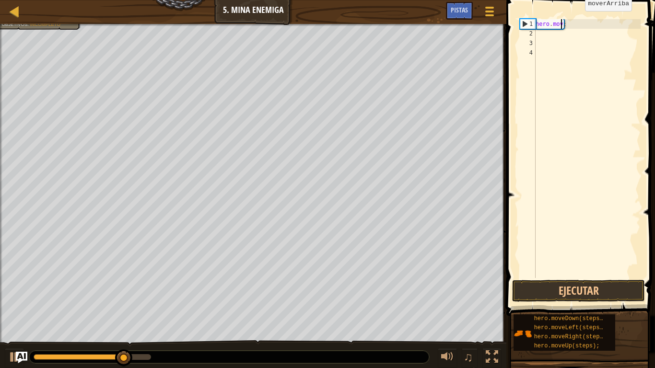
type textarea ";"
click at [577, 21] on div ";" at bounding box center [587, 158] width 107 height 278
type textarea "h"
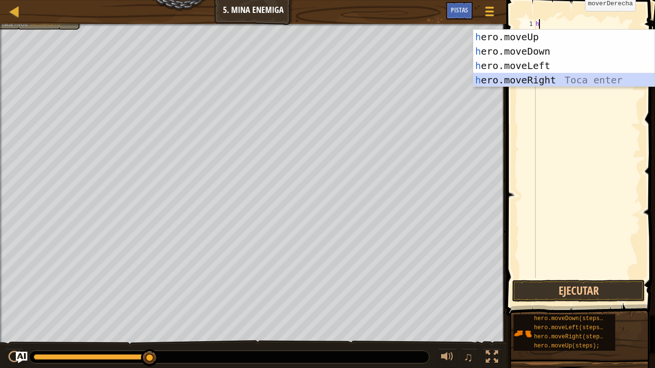
click at [545, 82] on div "h ero.moveUp Toca enter h ero.moveDown Toca enter h ero.moveLeft Toca enter h e…" at bounding box center [564, 73] width 181 height 86
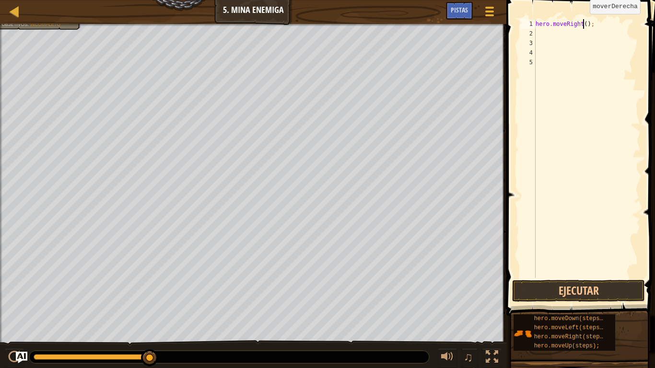
click at [582, 24] on div "hero . moveRight ( ) ;" at bounding box center [587, 158] width 107 height 278
click at [622, 289] on button "Ejecutar" at bounding box center [578, 291] width 133 height 22
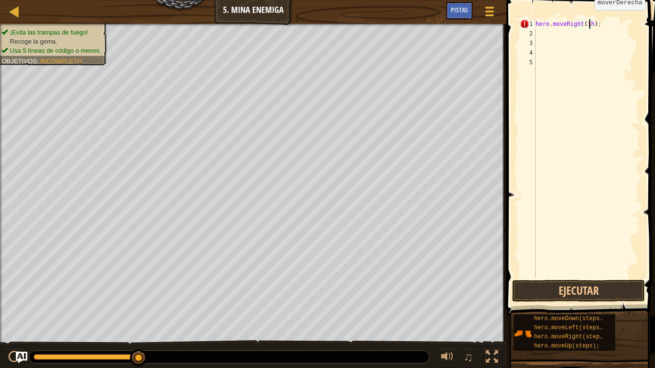
scroll to position [4, 4]
type textarea "hero.moveRight(3);"
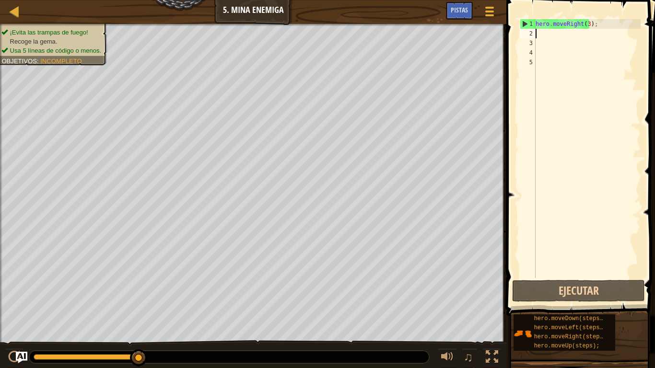
click at [571, 33] on div "hero . moveRight ( 3 ) ;" at bounding box center [587, 158] width 107 height 278
type textarea "h"
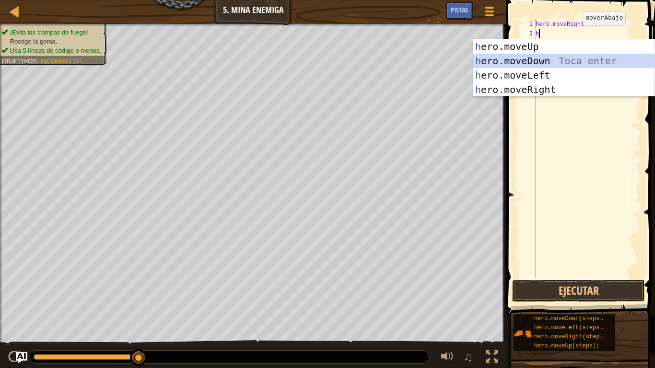
click at [574, 57] on div "h ero.moveUp Toca enter h ero.moveDown Toca enter h ero.moveLeft Toca enter h e…" at bounding box center [564, 82] width 181 height 86
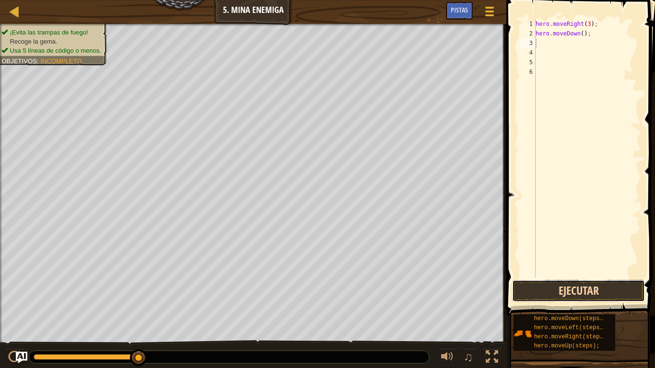
click at [594, 292] on button "Ejecutar" at bounding box center [578, 291] width 133 height 22
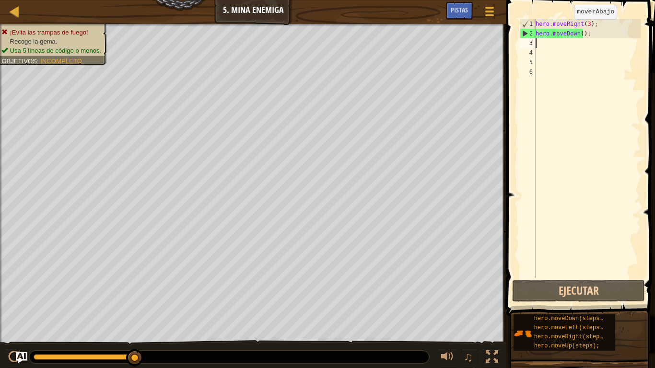
click at [566, 29] on div "hero . moveRight ( 3 ) ; hero . moveDown ( ) ;" at bounding box center [587, 158] width 107 height 278
click at [588, 30] on div "hero . moveRight ( 3 ) ; hero . moveDown ( ) ;" at bounding box center [587, 158] width 107 height 278
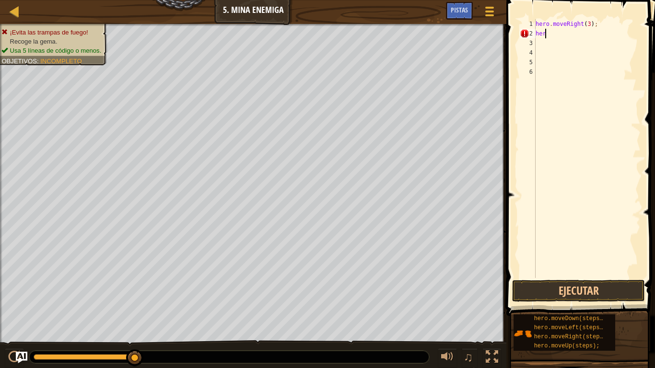
type textarea "h"
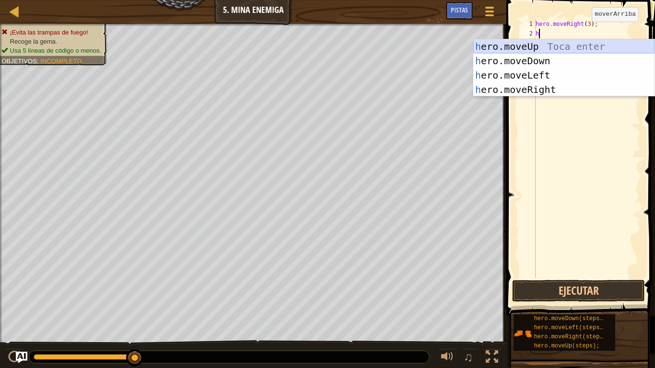
click at [575, 46] on div "h ero.moveUp Toca enter h ero.moveDown Toca enter h ero.moveLeft Toca enter h e…" at bounding box center [564, 82] width 181 height 86
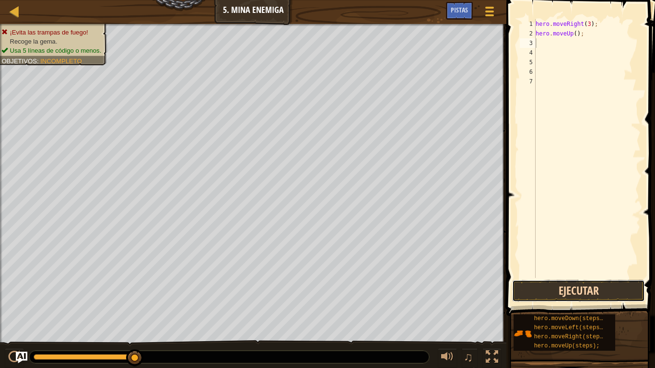
click at [572, 291] on button "Ejecutar" at bounding box center [578, 291] width 133 height 22
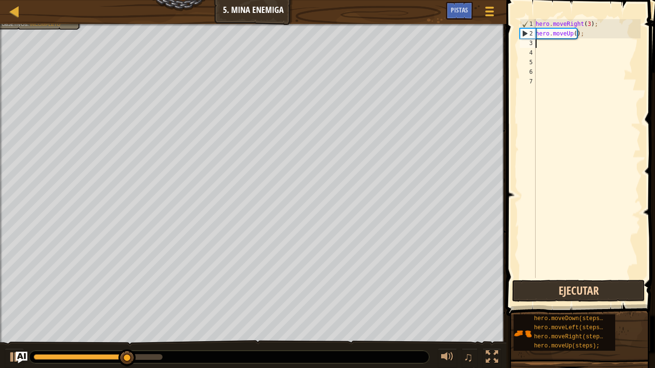
type textarea "h"
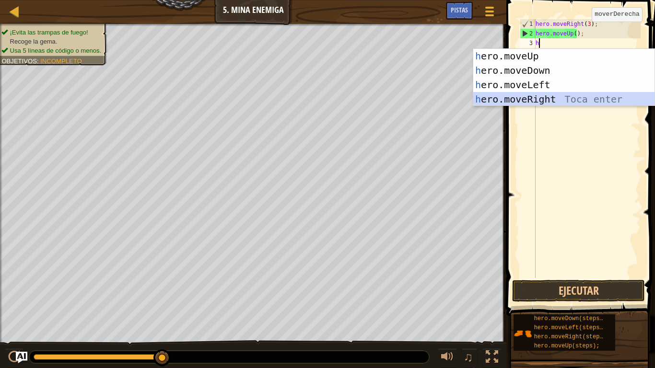
click at [558, 95] on div "h ero.moveUp Toca enter h ero.moveDown Toca enter h ero.moveLeft Toca enter h e…" at bounding box center [564, 92] width 181 height 86
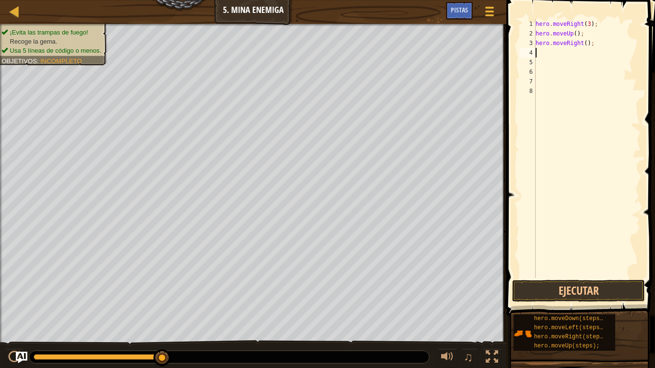
type textarea "h"
click at [541, 160] on div "hero . moveRight ( 3 ) ; hero . moveUp ( ) ; hero . moveRight ( ) ; h" at bounding box center [587, 158] width 107 height 278
click at [564, 291] on button "Ejecutar" at bounding box center [578, 291] width 133 height 22
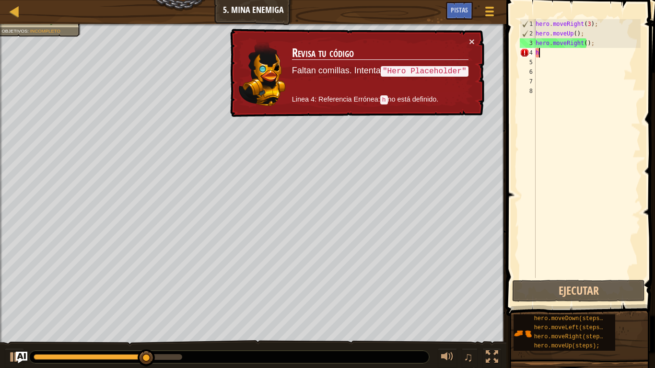
click at [545, 54] on div "hero . moveRight ( 3 ) ; hero . moveUp ( ) ; hero . moveRight ( ) ; h" at bounding box center [587, 158] width 107 height 278
type textarea "h"
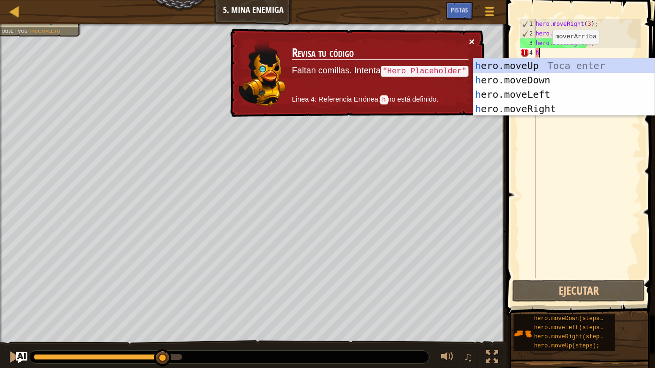
type textarea "h"
click at [470, 38] on button "×" at bounding box center [472, 41] width 6 height 10
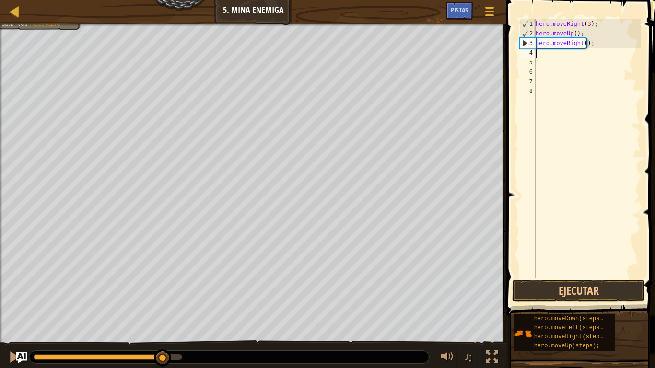
type textarea "h"
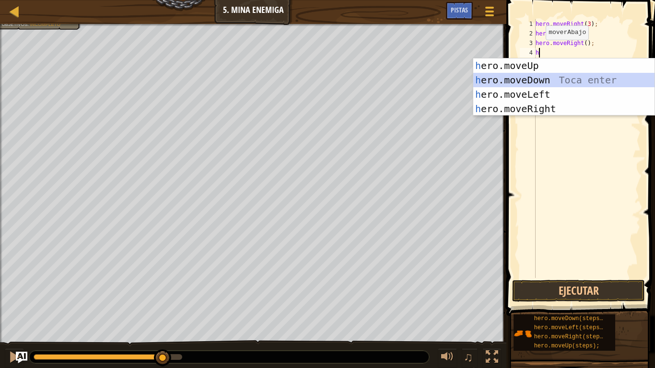
click at [527, 80] on div "h ero.moveUp Toca enter h ero.moveDown Toca enter h ero.moveLeft Toca enter h e…" at bounding box center [564, 102] width 181 height 86
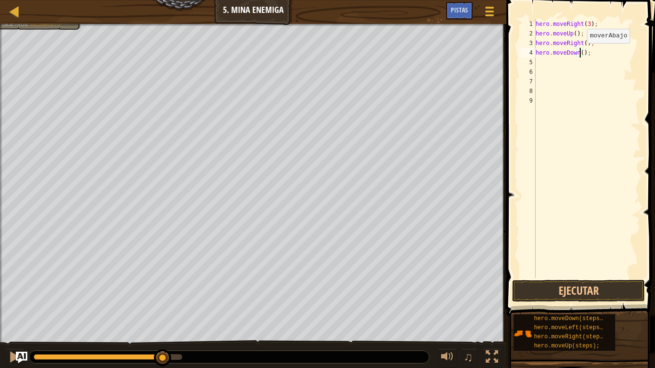
click at [579, 53] on div "hero . moveRight ( 3 ) ; hero . moveUp ( ) ; hero . moveRight ( ) ; hero . move…" at bounding box center [587, 158] width 107 height 278
click at [614, 293] on button "Ejecutar" at bounding box center [578, 291] width 133 height 22
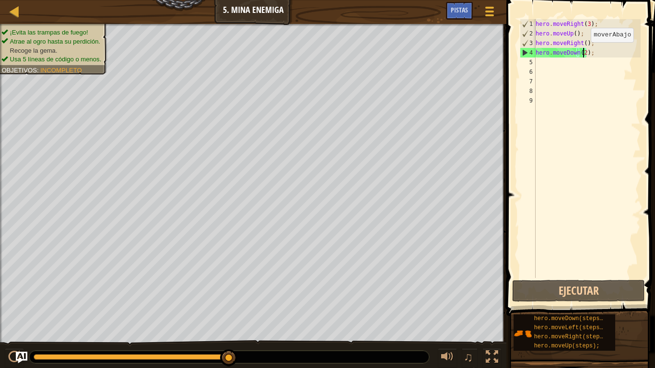
click at [583, 52] on div "hero . moveRight ( 3 ) ; hero . moveUp ( ) ; hero . moveRight ( ) ; hero . move…" at bounding box center [587, 158] width 107 height 278
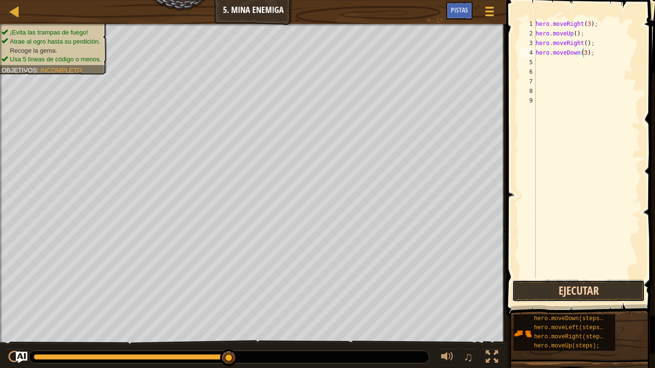
click at [572, 289] on button "Ejecutar" at bounding box center [578, 291] width 133 height 22
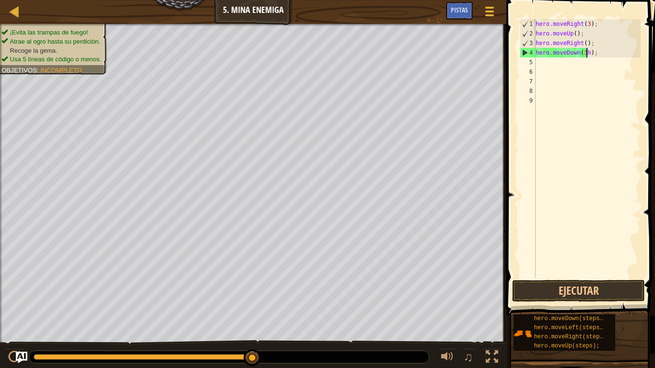
scroll to position [4, 4]
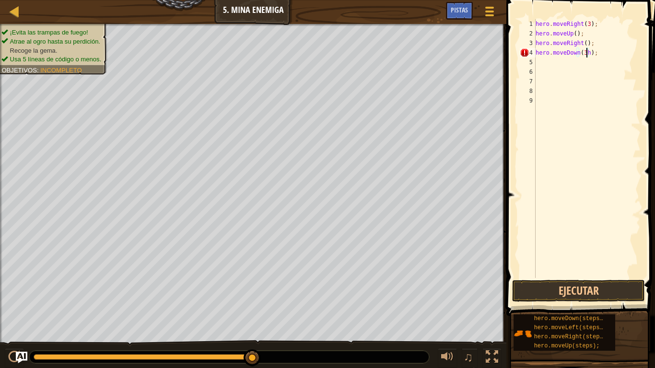
type textarea "hero.moveDown(3);"
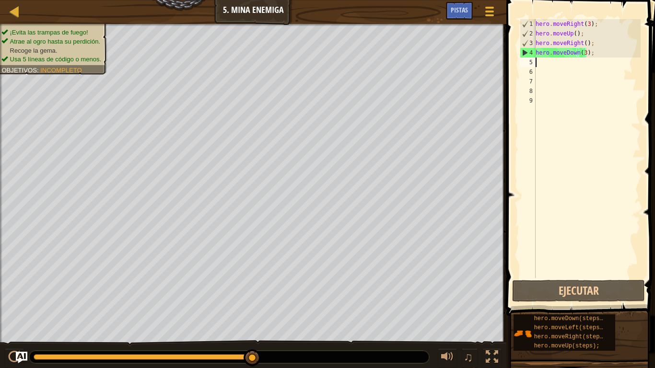
click at [554, 62] on div "hero . moveRight ( 3 ) ; hero . moveUp ( ) ; hero . moveRight ( ) ; hero . move…" at bounding box center [587, 158] width 107 height 278
type textarea "h"
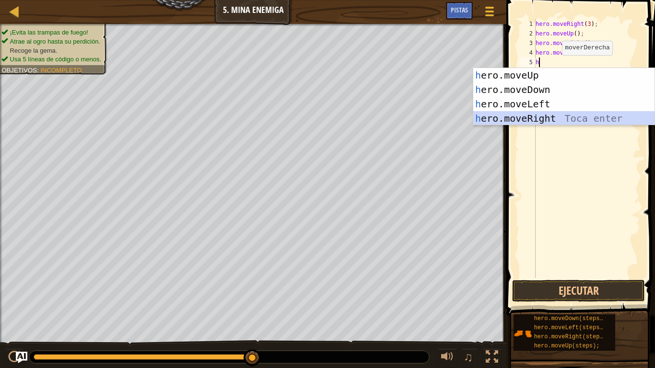
click at [554, 112] on div "h ero.moveUp Toca enter h ero.moveDown Toca enter h ero.moveLeft Toca enter h e…" at bounding box center [564, 111] width 181 height 86
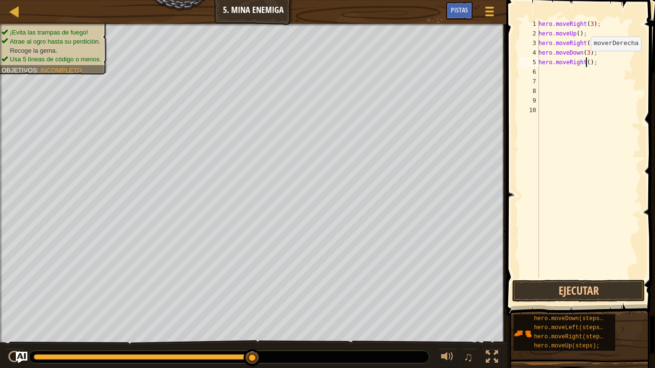
click at [586, 60] on div "hero . moveRight ( 3 ) ; hero . moveUp ( ) ; hero . moveRight ( ) ; hero . move…" at bounding box center [589, 158] width 104 height 278
type textarea "hero.moveRight(2);"
click at [593, 293] on button "Ejecutar" at bounding box center [578, 291] width 133 height 22
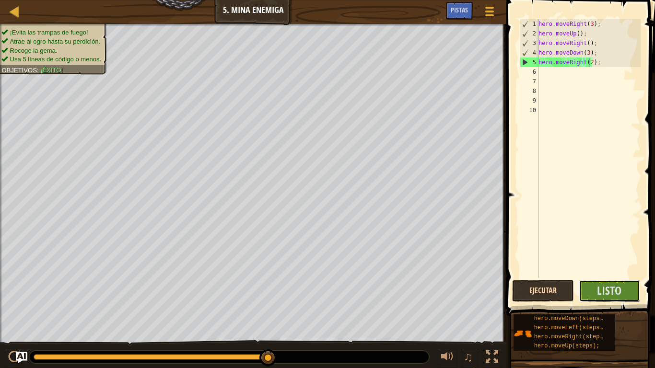
click at [593, 293] on button "Listo" at bounding box center [610, 291] width 62 height 22
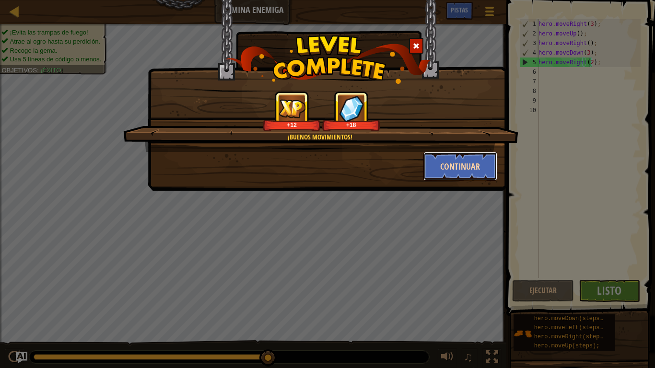
click at [444, 167] on button "Continuar" at bounding box center [461, 166] width 74 height 29
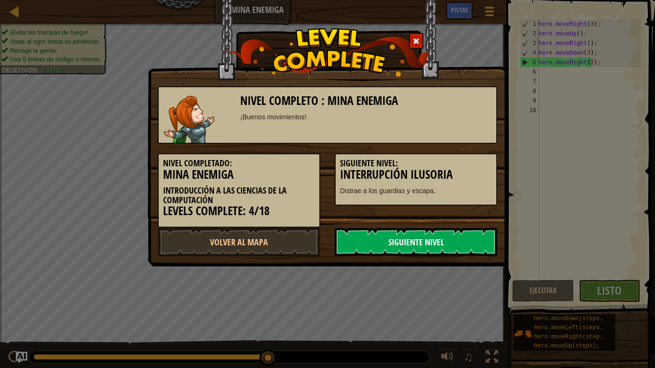
click at [408, 240] on link "Siguiente Nivel" at bounding box center [416, 242] width 163 height 29
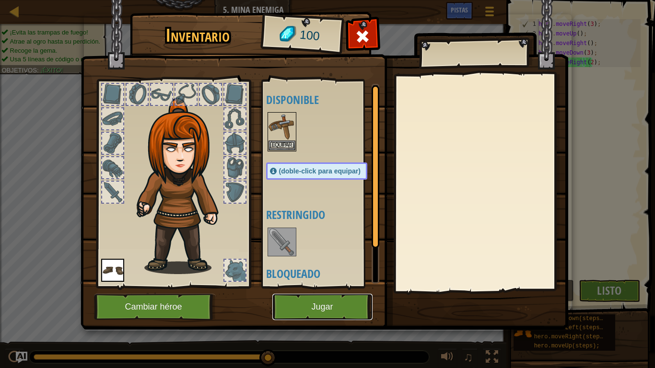
click at [316, 307] on button "Jugar" at bounding box center [323, 307] width 100 height 26
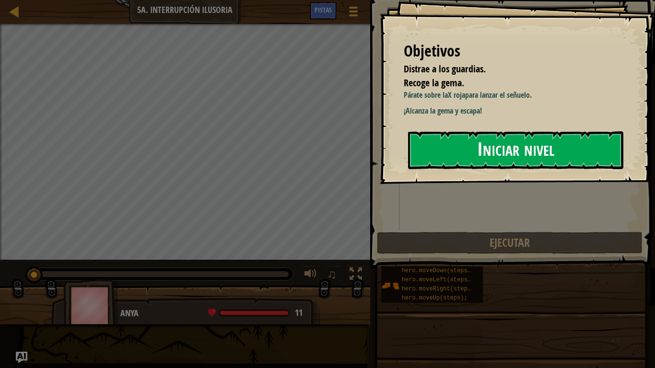
click at [498, 152] on button "Iniciar nivel" at bounding box center [515, 150] width 215 height 38
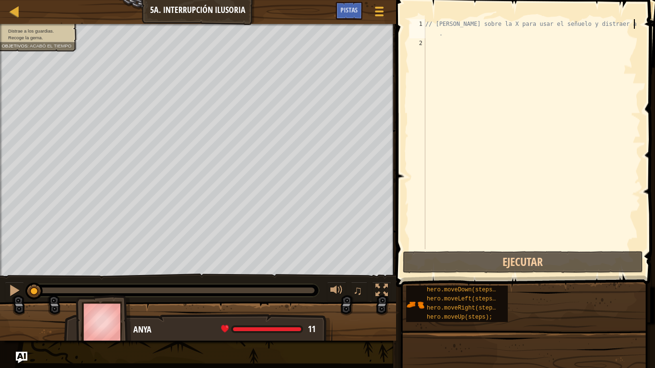
click at [639, 24] on div "// [PERSON_NAME] sobre la X para usar el señuelo y distraer a los guardias ." at bounding box center [532, 148] width 217 height 259
click at [637, 24] on div "// [PERSON_NAME] sobre la X para usar el señuelo y distraer a los guardias ." at bounding box center [532, 148] width 217 height 259
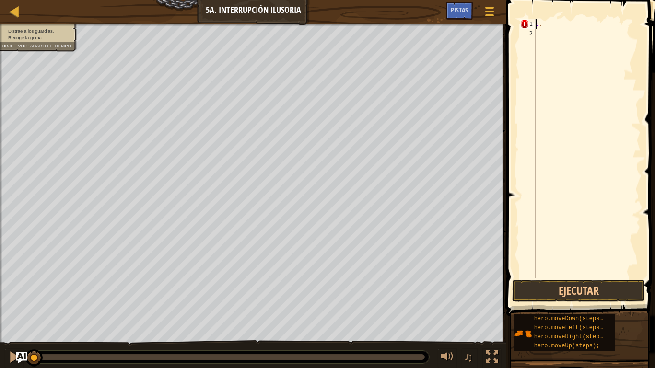
click at [547, 26] on div "s ." at bounding box center [587, 158] width 107 height 278
type textarea "s"
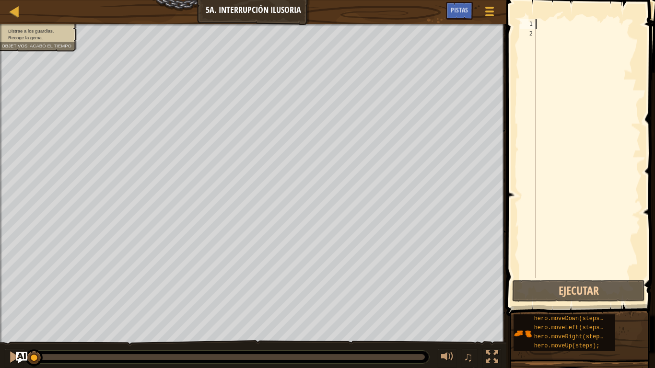
type textarea "h"
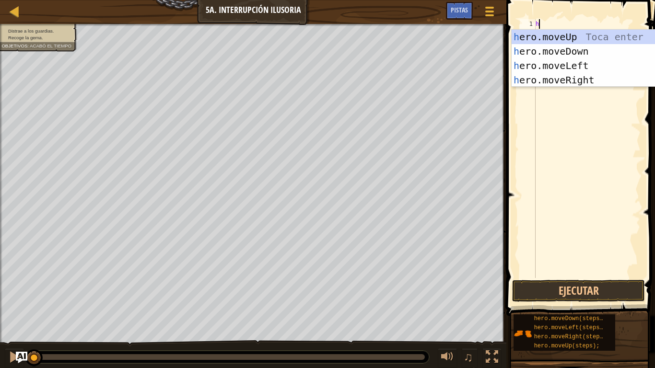
scroll to position [4, 0]
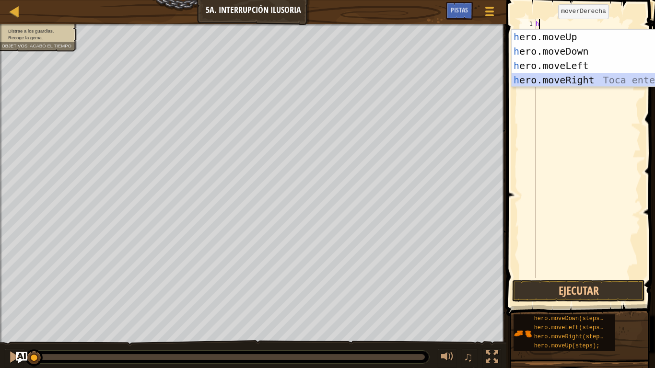
click at [574, 76] on div "h ero.moveUp Toca enter h ero.moveDown Toca enter h ero.moveLeft Toca enter h e…" at bounding box center [602, 73] width 181 height 86
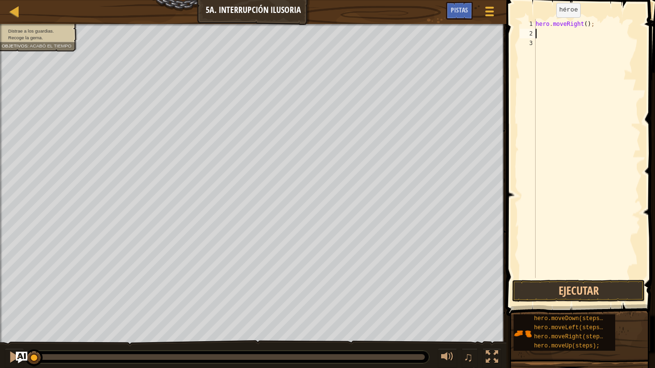
type textarea "h"
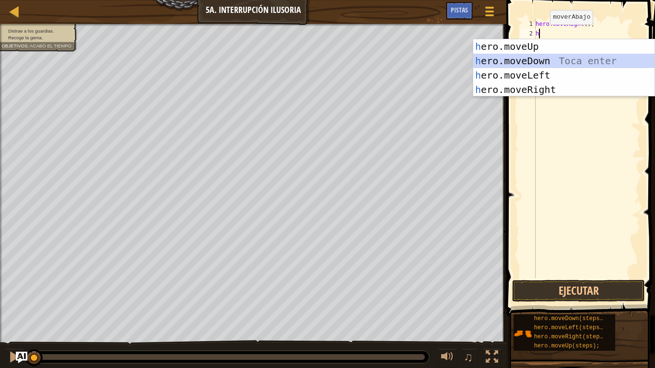
click at [522, 58] on div "h ero.moveUp Toca enter h ero.moveDown Toca enter h ero.moveLeft Toca enter h e…" at bounding box center [564, 82] width 181 height 86
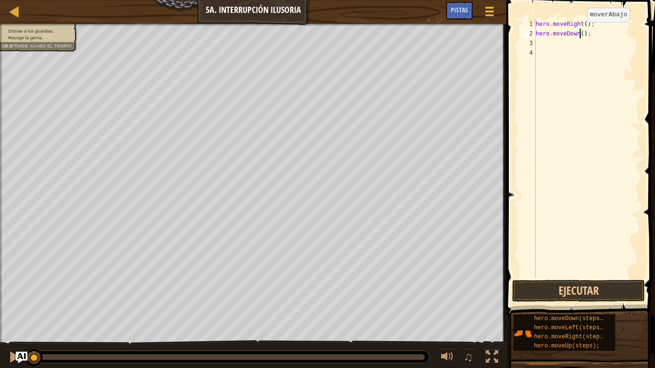
click at [579, 32] on div "hero . moveRight ( ) ; hero . moveDown ( ) ;" at bounding box center [587, 158] width 107 height 278
type textarea "hero.moveDown(3);"
click at [587, 292] on button "Ejecutar" at bounding box center [578, 291] width 133 height 22
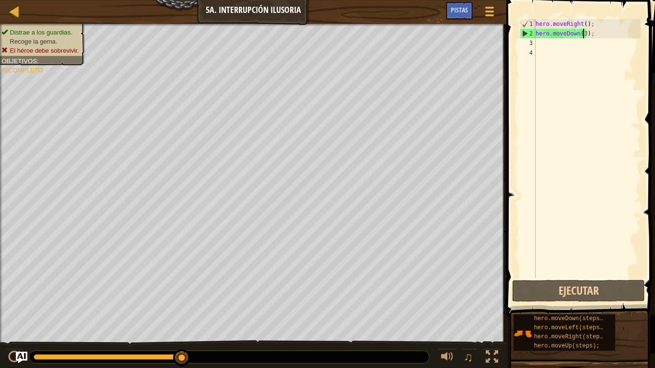
click at [558, 45] on div "hero . moveRight ( ) ; hero . moveDown ( 3 ) ;" at bounding box center [587, 158] width 107 height 278
type textarea "h"
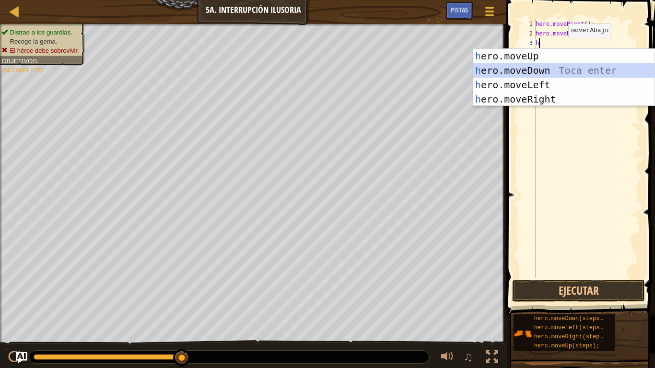
click at [551, 73] on div "h ero.moveUp Toca enter h ero.moveDown Toca enter h ero.moveLeft Toca enter h e…" at bounding box center [564, 92] width 181 height 86
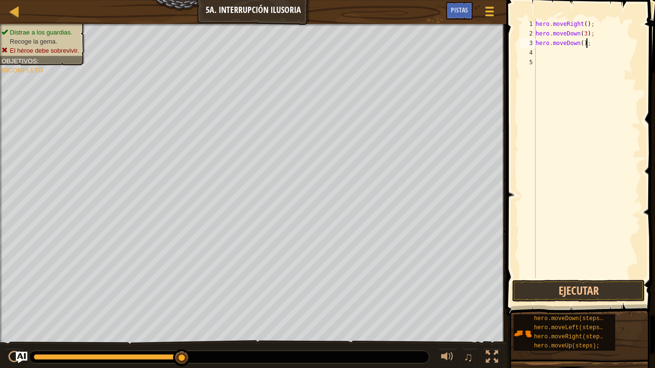
click at [585, 42] on div "hero . moveRight ( ) ; hero . moveDown ( 3 ) ; hero . moveDown ( ) ;" at bounding box center [587, 158] width 107 height 278
type textarea "h"
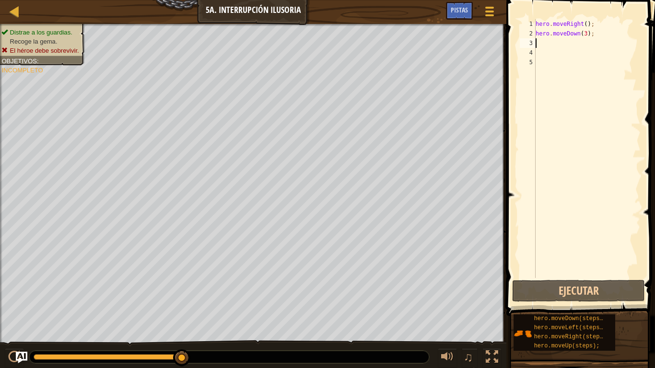
type textarea "h"
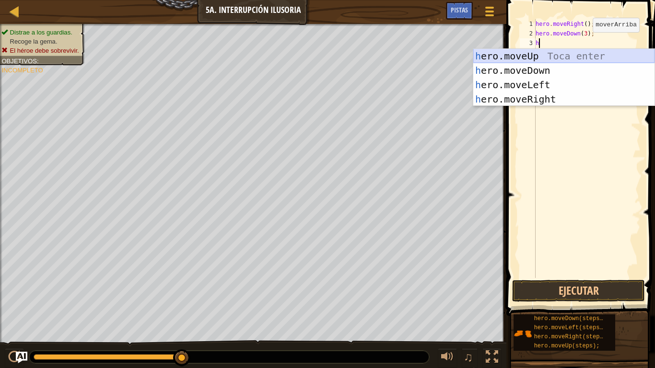
click at [586, 53] on div "h ero.moveUp Toca enter h ero.moveDown Toca enter h ero.moveLeft Toca enter h e…" at bounding box center [564, 92] width 181 height 86
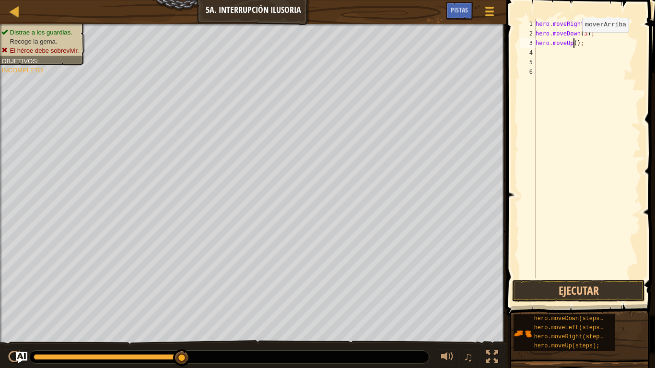
click at [574, 42] on div "hero . moveRight ( ) ; hero . moveDown ( 3 ) ; hero . moveUp ( ) ;" at bounding box center [587, 158] width 107 height 278
click at [569, 288] on button "Ejecutar" at bounding box center [578, 291] width 133 height 22
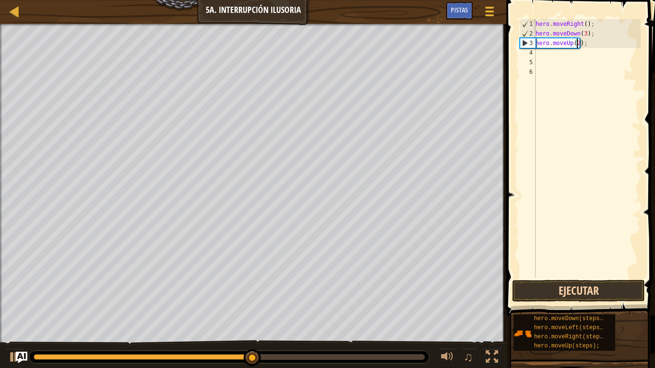
type textarea "hero.moveUp(2);"
click at [611, 287] on button "Ejecutar" at bounding box center [578, 291] width 133 height 22
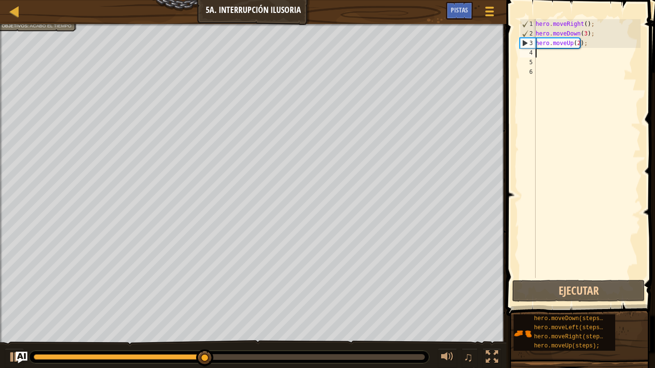
click at [538, 54] on div "hero . moveRight ( ) ; hero . moveDown ( 3 ) ; hero . moveUp ( 2 ) ;" at bounding box center [587, 158] width 107 height 278
type textarea "h"
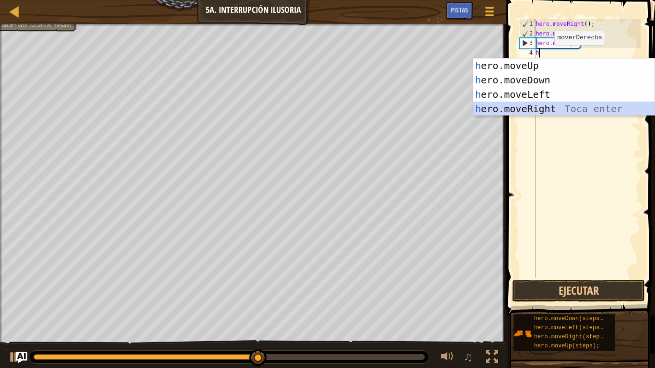
click at [576, 106] on div "h ero.moveUp Toca enter h ero.moveDown Toca enter h ero.moveLeft Toca enter h e…" at bounding box center [564, 102] width 181 height 86
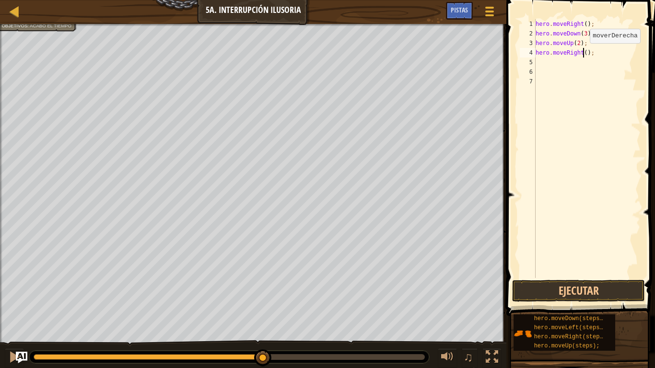
click at [582, 53] on div "hero . moveRight ( ) ; hero . moveDown ( 3 ) ; hero . moveUp ( 2 ) ; hero . mov…" at bounding box center [587, 158] width 107 height 278
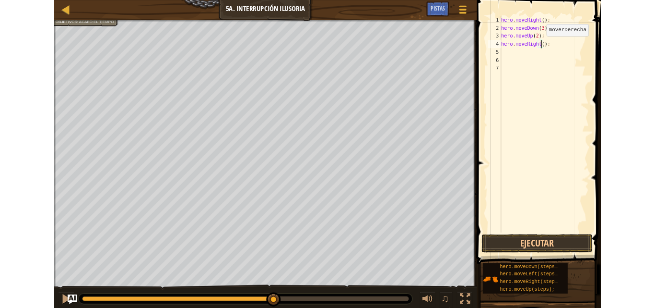
scroll to position [4, 4]
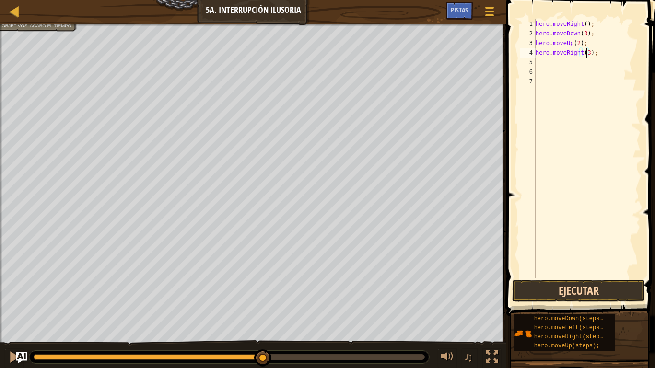
type textarea "hero.moveRight(3);"
click at [623, 297] on button "Ejecutar" at bounding box center [578, 291] width 133 height 22
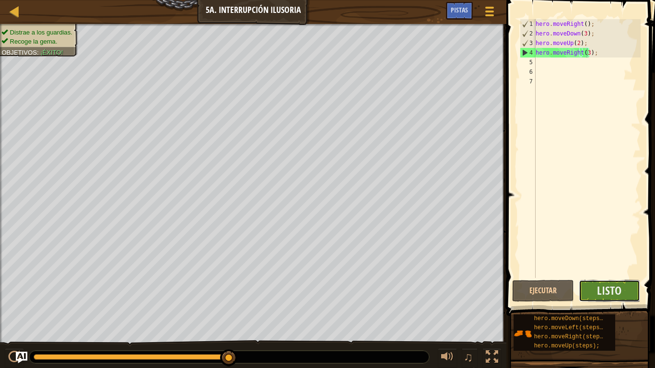
click at [623, 297] on button "Listo" at bounding box center [610, 291] width 62 height 22
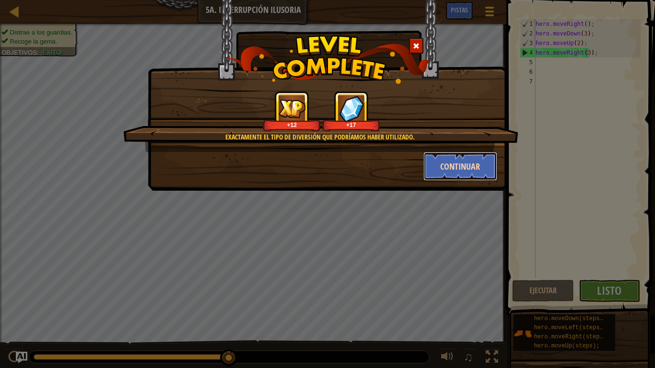
click at [482, 166] on button "Continuar" at bounding box center [461, 166] width 74 height 29
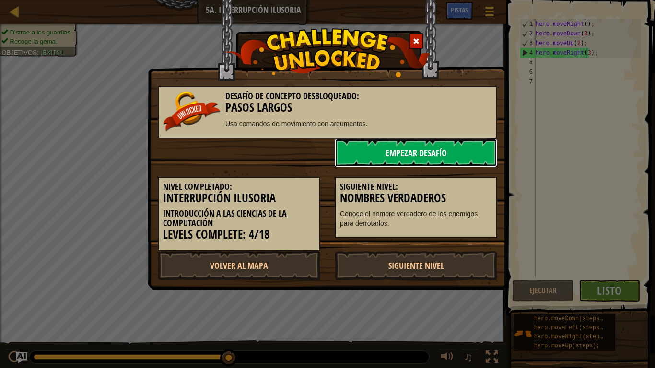
click at [462, 160] on link "Empezar Desafío" at bounding box center [416, 153] width 163 height 29
